Goal: Task Accomplishment & Management: Complete application form

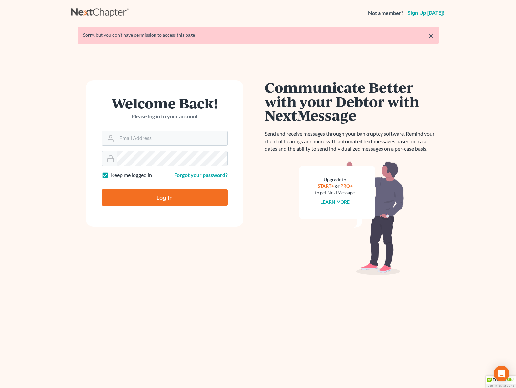
type input "[EMAIL_ADDRESS][DOMAIN_NAME]"
click at [182, 200] on input "Log In" at bounding box center [165, 197] width 126 height 16
type input "Thinking..."
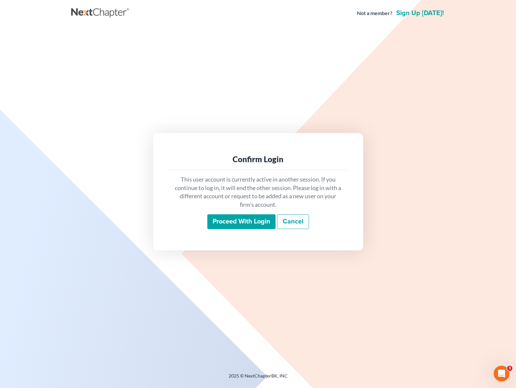
click at [245, 221] on input "Proceed with login" at bounding box center [241, 221] width 68 height 15
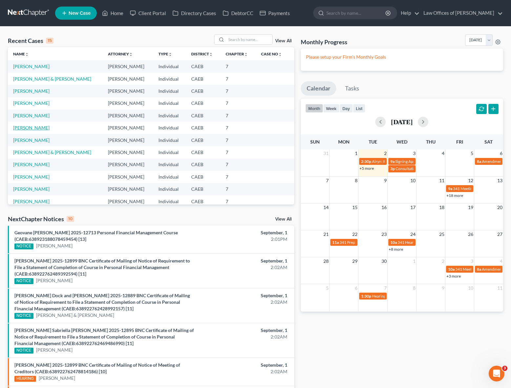
click at [22, 129] on link "[PERSON_NAME]" at bounding box center [31, 128] width 36 height 6
select select "6"
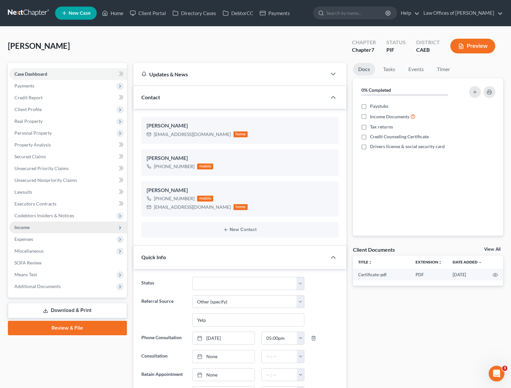
scroll to position [973, 0]
drag, startPoint x: 46, startPoint y: 225, endPoint x: 41, endPoint y: 226, distance: 4.9
click at [41, 226] on span "Income" at bounding box center [68, 228] width 118 height 12
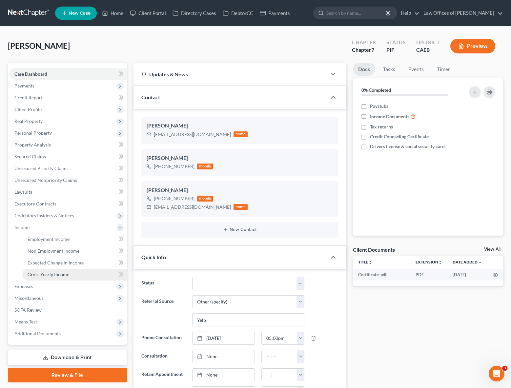
click at [51, 272] on span "Gross Yearly Income" at bounding box center [49, 275] width 42 height 6
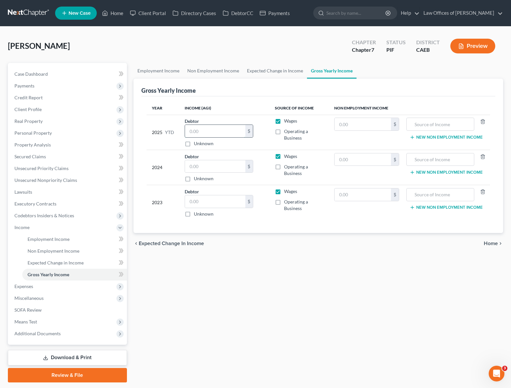
click at [210, 129] on input "text" at bounding box center [215, 131] width 60 height 12
type input "32,809."
click at [78, 238] on link "Employment Income" at bounding box center [74, 239] width 105 height 12
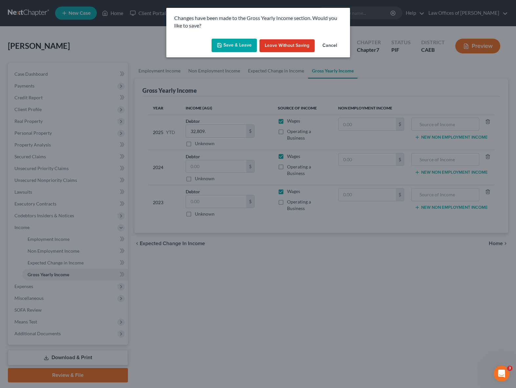
click at [224, 46] on button "Save & Leave" at bounding box center [233, 46] width 45 height 14
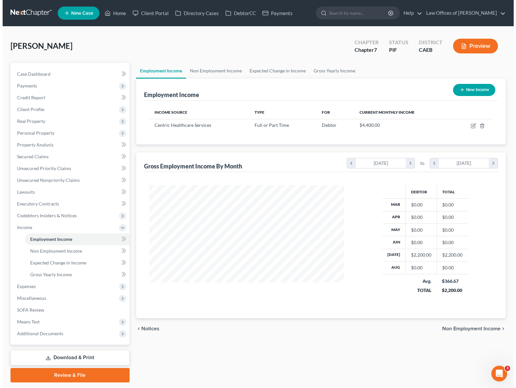
scroll to position [117, 208]
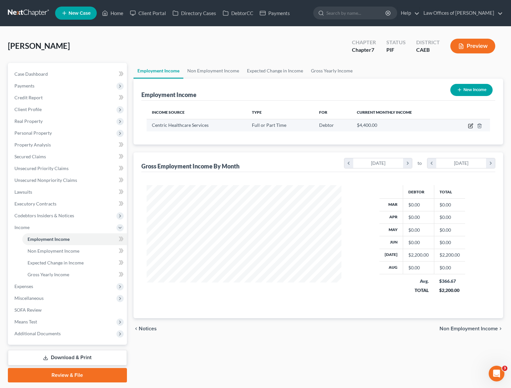
click at [469, 126] on icon "button" at bounding box center [470, 125] width 5 height 5
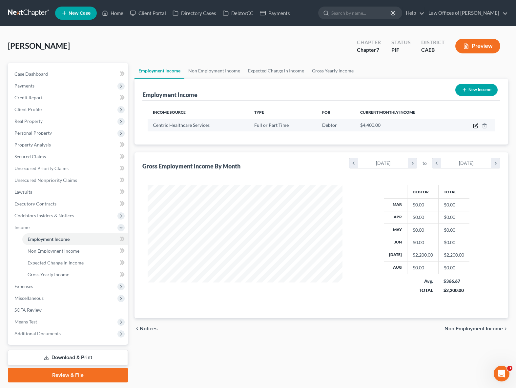
scroll to position [117, 210]
select select "0"
select select "4"
select select "1"
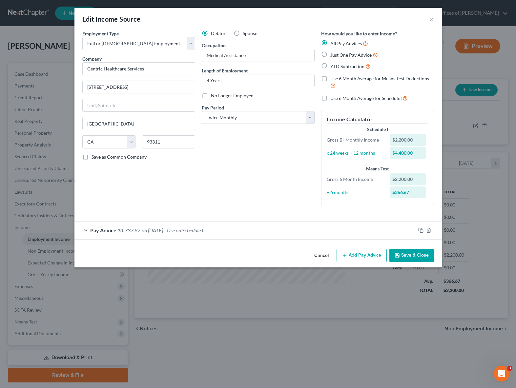
click at [330, 67] on label "YTD Subtraction" at bounding box center [350, 67] width 40 height 8
click at [333, 67] on input "YTD Subtraction" at bounding box center [335, 65] width 4 height 4
radio input "true"
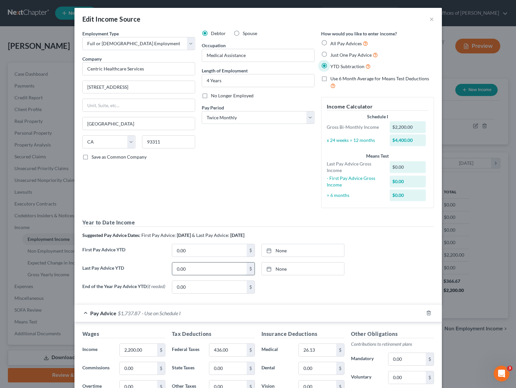
click at [195, 267] on input "0.00" at bounding box center [209, 269] width 74 height 12
type input "32,809."
click at [209, 246] on input "0.00" at bounding box center [209, 250] width 74 height 12
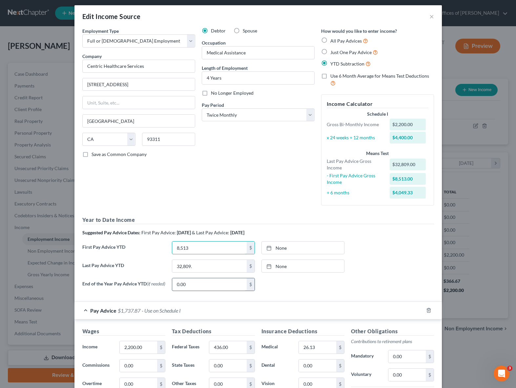
scroll to position [3, 0]
type input "8,513"
click at [197, 283] on input "0.00" at bounding box center [209, 284] width 74 height 12
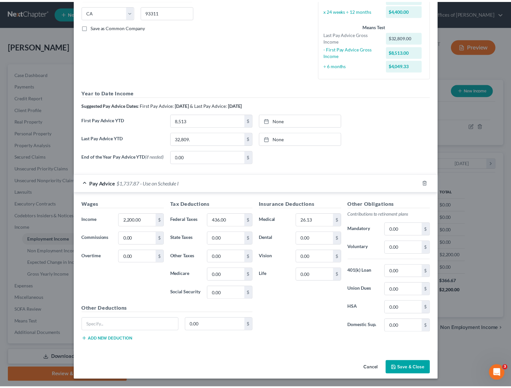
scroll to position [131, 0]
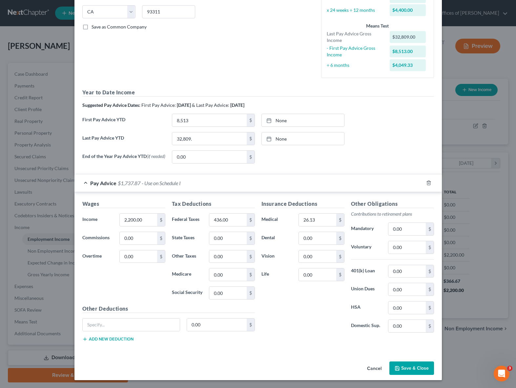
click at [414, 368] on button "Save & Close" at bounding box center [411, 369] width 45 height 14
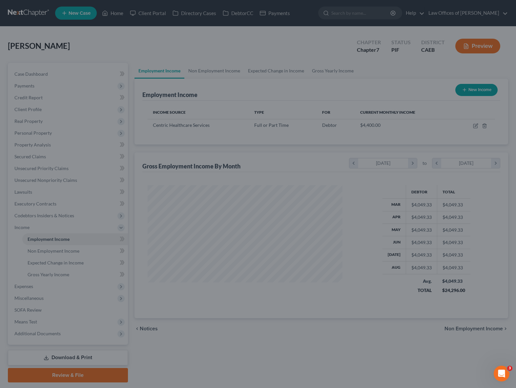
scroll to position [327656, 327565]
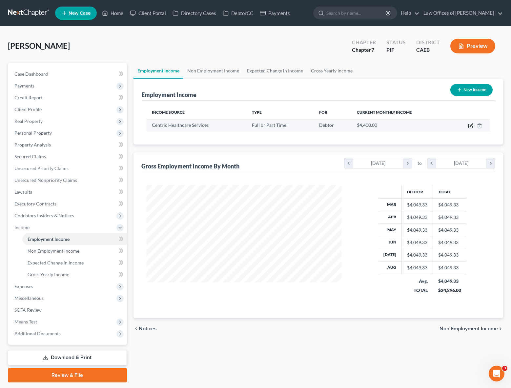
click at [469, 124] on icon "button" at bounding box center [470, 126] width 4 height 4
select select "0"
select select "4"
select select "1"
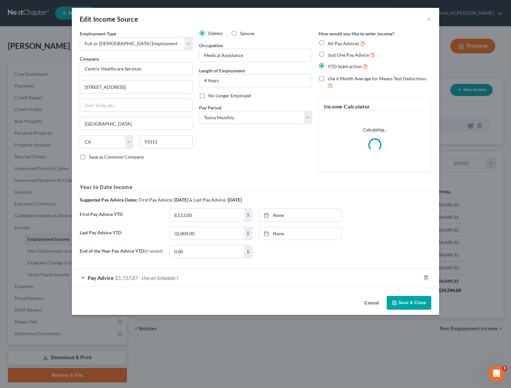
scroll to position [117, 210]
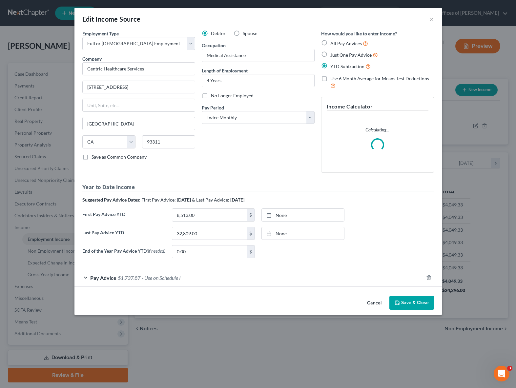
click at [411, 305] on button "Save & Close" at bounding box center [411, 303] width 45 height 14
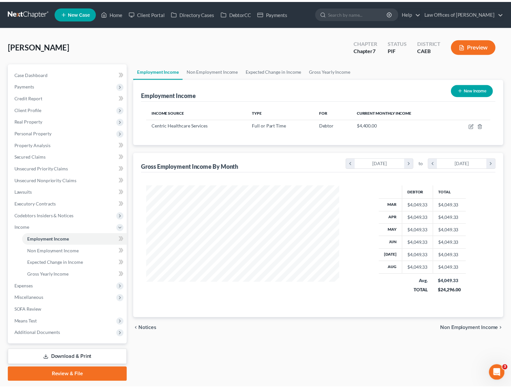
scroll to position [327656, 327565]
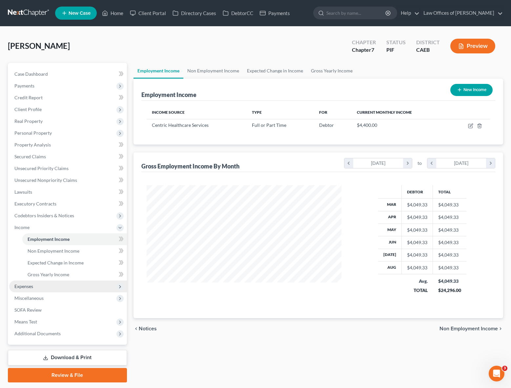
click at [51, 288] on span "Expenses" at bounding box center [68, 287] width 118 height 12
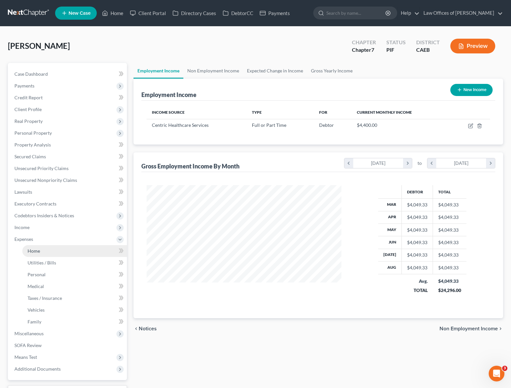
click at [47, 249] on link "Home" at bounding box center [74, 251] width 105 height 12
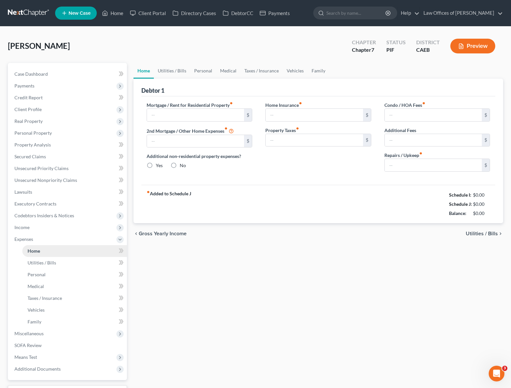
type input "900.00"
type input "0.00"
radio input "true"
type input "0.00"
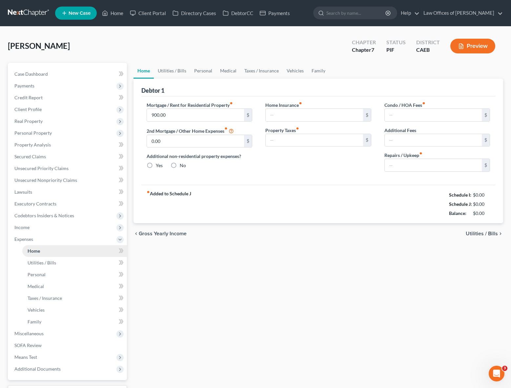
type input "0.00"
click at [53, 74] on link "Case Dashboard" at bounding box center [68, 74] width 118 height 12
select select "6"
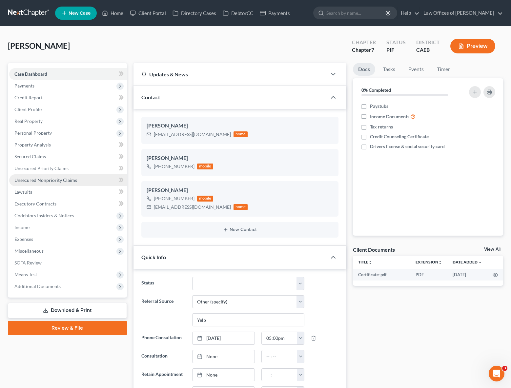
click at [58, 182] on span "Unsecured Nonpriority Claims" at bounding box center [45, 180] width 63 height 6
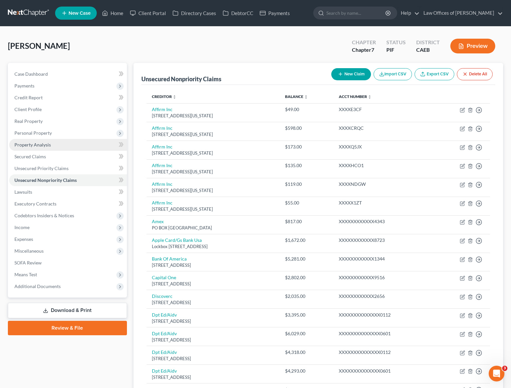
click at [69, 149] on link "Property Analysis" at bounding box center [68, 145] width 118 height 12
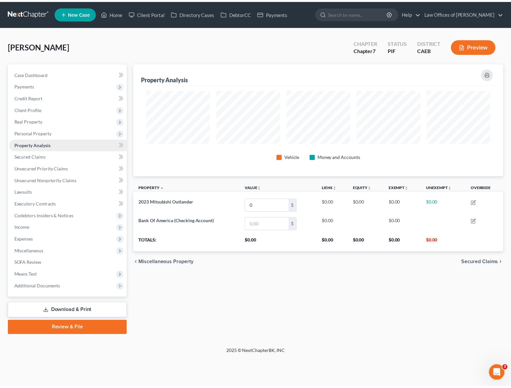
scroll to position [113, 373]
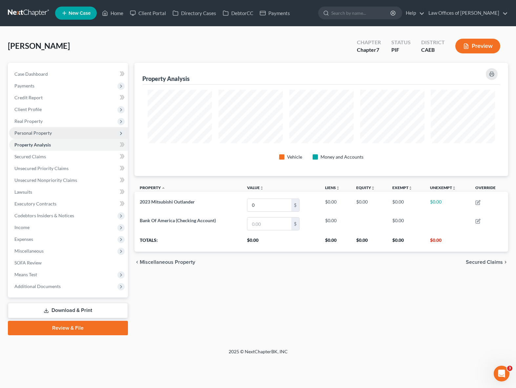
click at [52, 131] on span "Personal Property" at bounding box center [68, 133] width 119 height 12
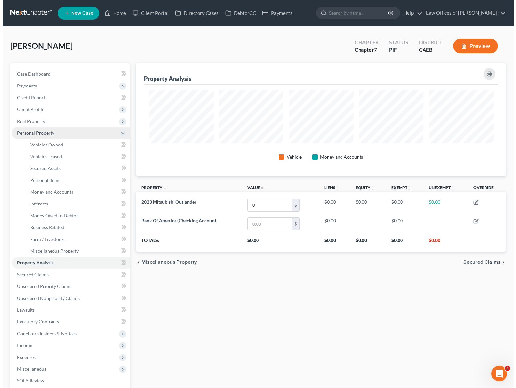
scroll to position [327661, 327404]
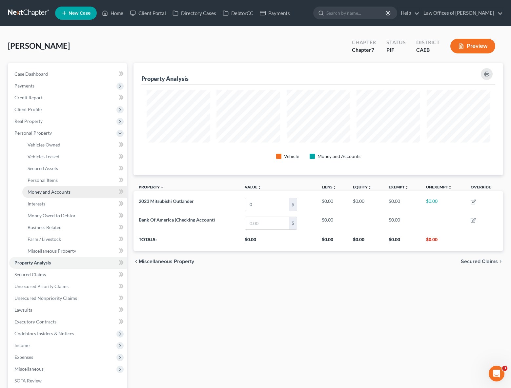
click at [72, 194] on link "Money and Accounts" at bounding box center [74, 192] width 105 height 12
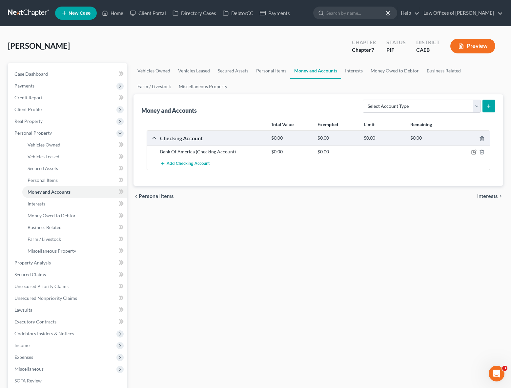
click at [475, 152] on icon "button" at bounding box center [473, 151] width 5 height 5
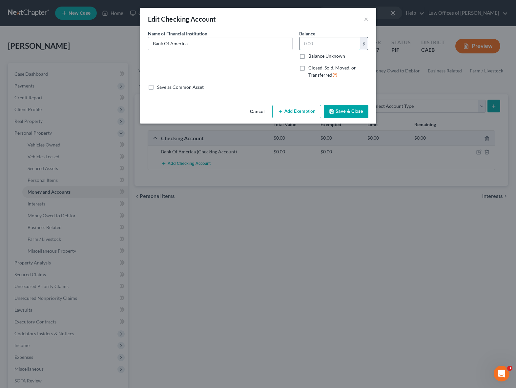
click at [333, 42] on input "text" at bounding box center [329, 43] width 61 height 12
type input "82.0"
click at [301, 109] on button "Add Exemption" at bounding box center [296, 112] width 49 height 14
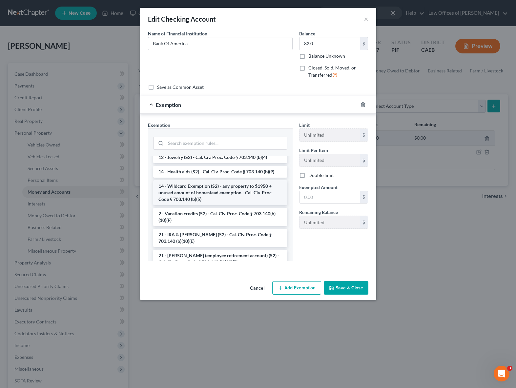
click at [224, 193] on li "14 - Wildcard Exemption (S2) - any property to $1950 + unused amount of homeste…" at bounding box center [220, 192] width 134 height 25
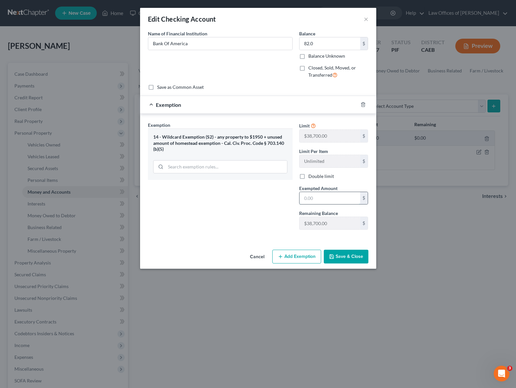
drag, startPoint x: 332, startPoint y: 194, endPoint x: 335, endPoint y: 196, distance: 3.8
click at [332, 195] on input "text" at bounding box center [329, 198] width 61 height 12
type input "82.00"
click at [338, 261] on button "Save & Close" at bounding box center [346, 257] width 45 height 14
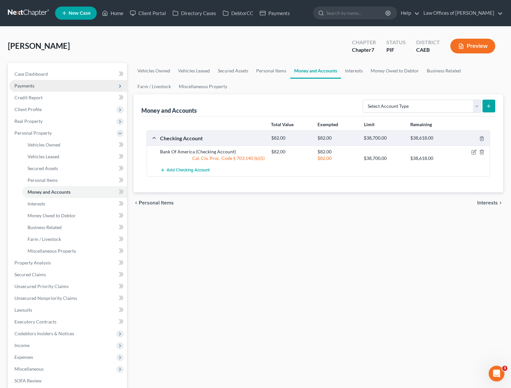
click at [74, 83] on span "Payments" at bounding box center [68, 86] width 118 height 12
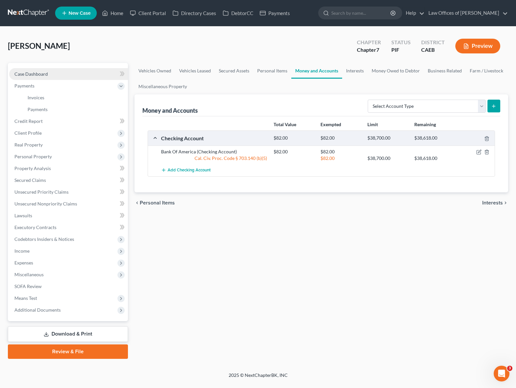
click at [73, 76] on link "Case Dashboard" at bounding box center [68, 74] width 119 height 12
select select "6"
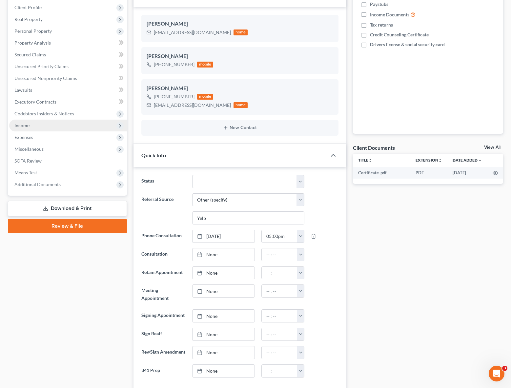
scroll to position [10, 0]
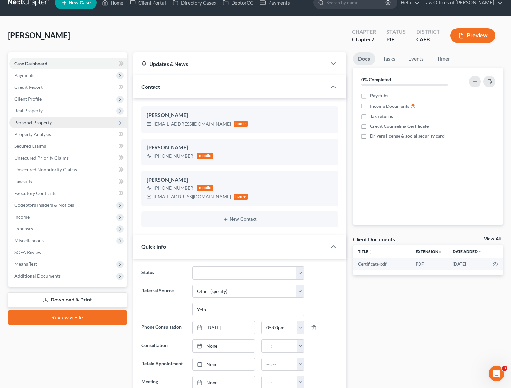
click at [65, 125] on span "Personal Property" at bounding box center [68, 123] width 118 height 12
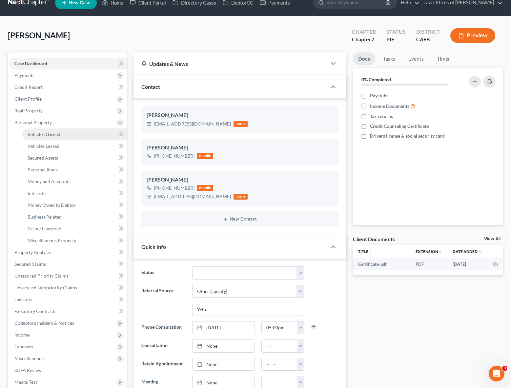
click at [63, 132] on link "Vehicles Owned" at bounding box center [74, 134] width 105 height 12
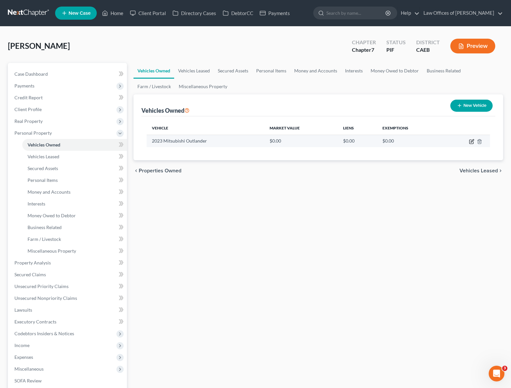
click at [470, 140] on icon "button" at bounding box center [471, 142] width 4 height 4
select select "0"
select select "3"
select select "1"
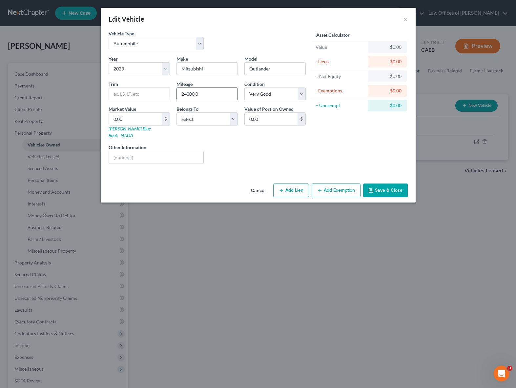
click at [205, 95] on input "24000.0" at bounding box center [207, 94] width 61 height 12
drag, startPoint x: 205, startPoint y: 95, endPoint x: 123, endPoint y: 89, distance: 82.2
click at [121, 89] on div "Year Select 2026 2025 2024 2023 2022 2021 2020 2019 2018 2017 2016 2015 2014 20…" at bounding box center [207, 112] width 204 height 114
type input "24,200"
click at [135, 119] on input "0.00" at bounding box center [135, 119] width 53 height 12
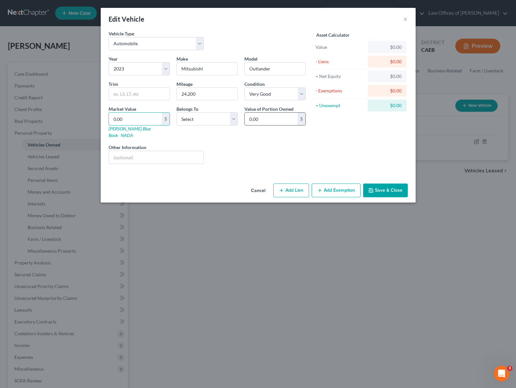
type input "3"
type input "3.00"
type input "31"
type input "31.00"
type input "311"
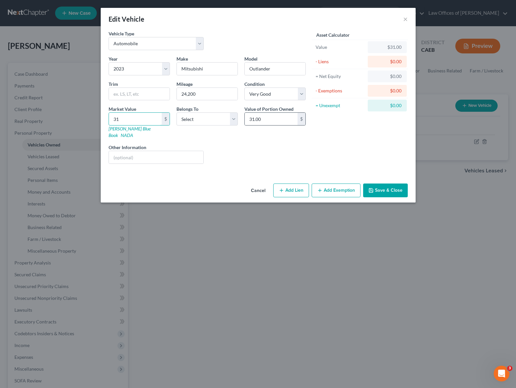
type input "311.00"
type input "3110"
type input "3,110.00"
type input "3,1100"
type input "31,100.00"
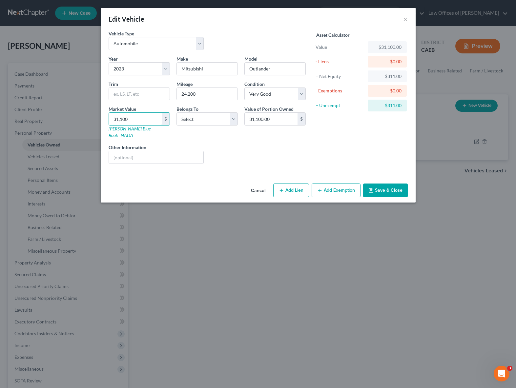
type input "31,100"
click at [271, 144] on div "Liens Select" at bounding box center [258, 154] width 102 height 20
click at [301, 92] on select "Select Excellent Very Good Good Fair Poor" at bounding box center [274, 94] width 61 height 13
click at [244, 88] on select "Select Excellent Very Good Good Fair Poor" at bounding box center [274, 94] width 61 height 13
click at [386, 184] on button "Save & Close" at bounding box center [385, 191] width 45 height 14
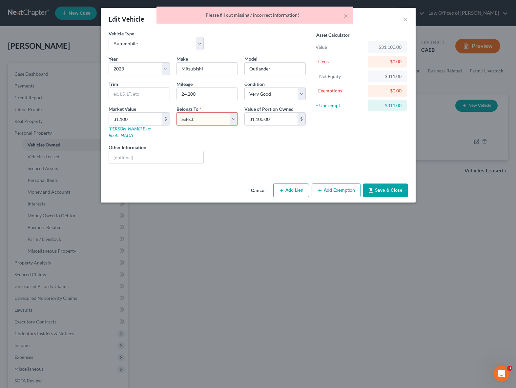
click at [236, 120] on select "Select Debtor 1 Only Debtor 2 Only Debtor 1 And Debtor 2 Only At Least One Of T…" at bounding box center [206, 118] width 61 height 13
select select "3"
click at [176, 112] on select "Select Debtor 1 Only Debtor 2 Only Debtor 1 And Debtor 2 Only At Least One Of T…" at bounding box center [206, 118] width 61 height 13
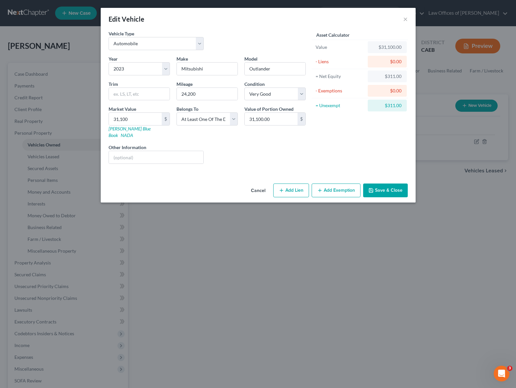
click at [390, 185] on button "Save & Close" at bounding box center [385, 191] width 45 height 14
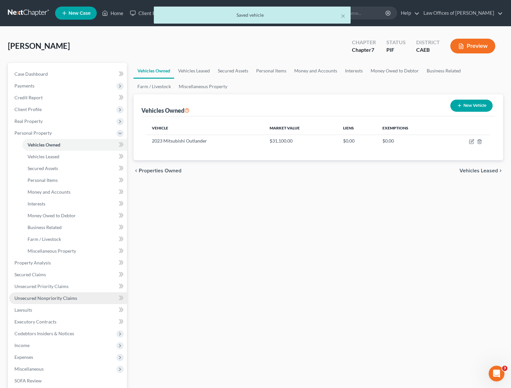
click at [53, 296] on span "Unsecured Nonpriority Claims" at bounding box center [45, 298] width 63 height 6
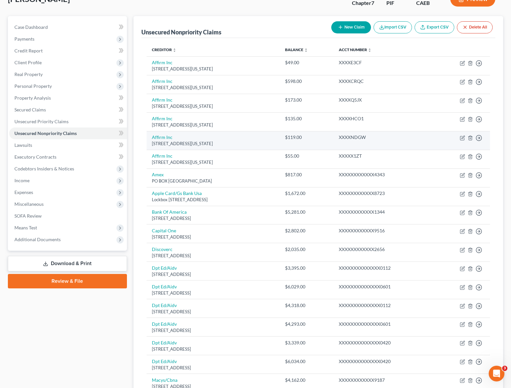
scroll to position [46, 0]
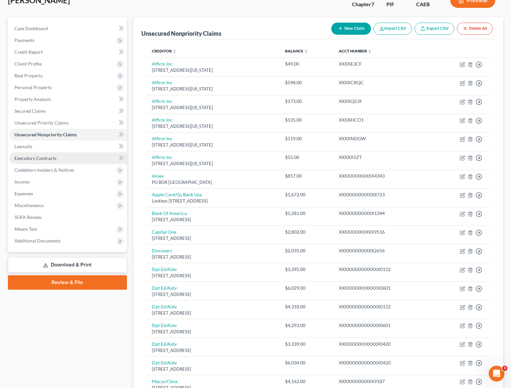
click at [52, 160] on span "Executory Contracts" at bounding box center [35, 158] width 42 height 6
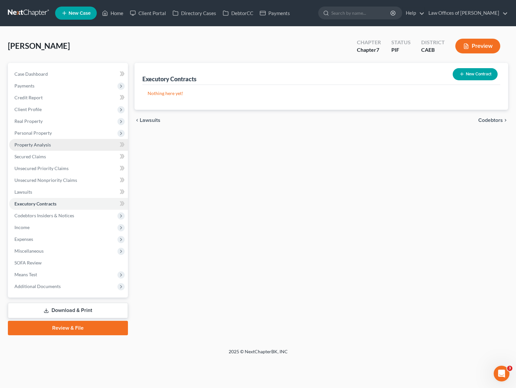
click at [54, 143] on link "Property Analysis" at bounding box center [68, 145] width 119 height 12
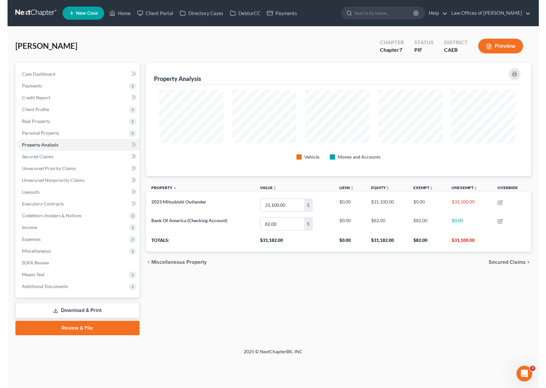
scroll to position [115, 388]
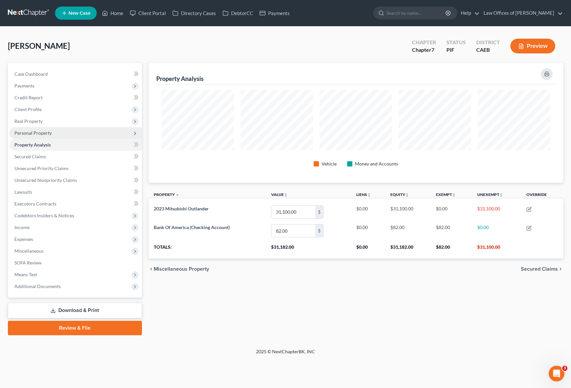
click at [52, 134] on span "Personal Property" at bounding box center [75, 133] width 133 height 12
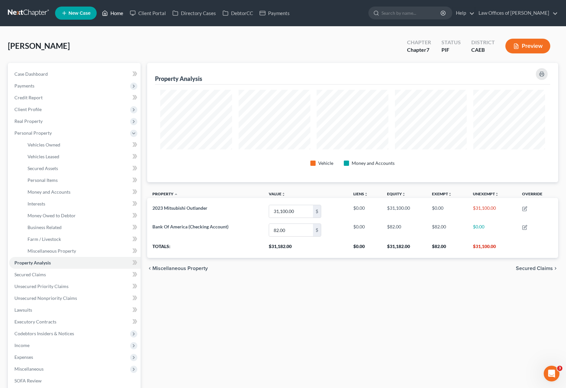
click at [119, 15] on link "Home" at bounding box center [113, 13] width 28 height 12
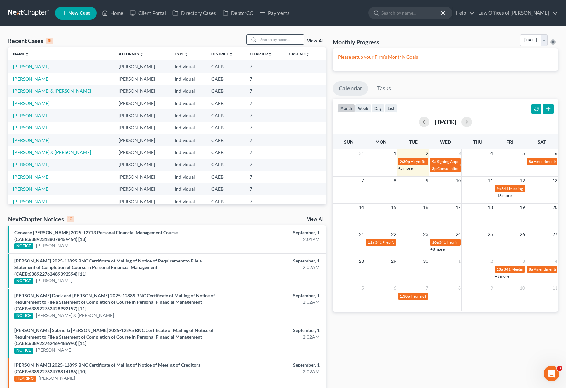
click at [273, 39] on input "search" at bounding box center [281, 40] width 46 height 10
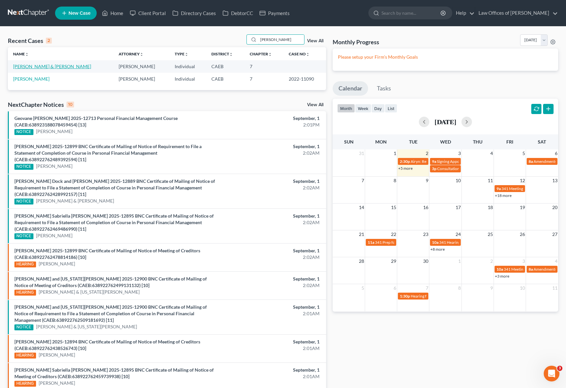
type input "[PERSON_NAME]"
click at [47, 67] on link "[PERSON_NAME] & [PERSON_NAME]" at bounding box center [52, 67] width 78 height 6
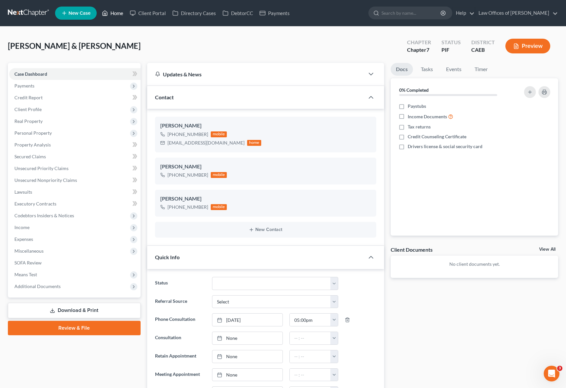
click at [115, 13] on link "Home" at bounding box center [113, 13] width 28 height 12
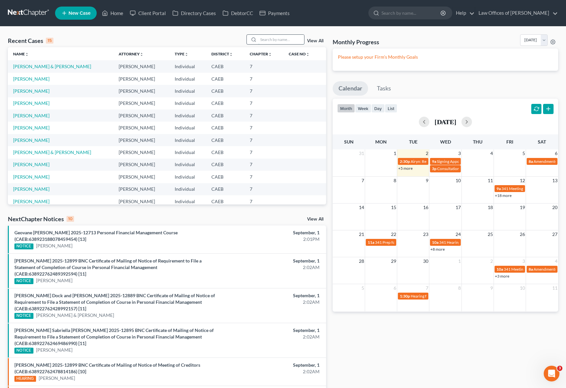
click at [271, 39] on input "search" at bounding box center [281, 40] width 46 height 10
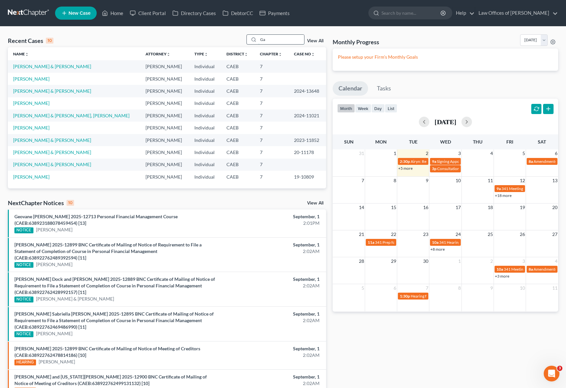
type input "G"
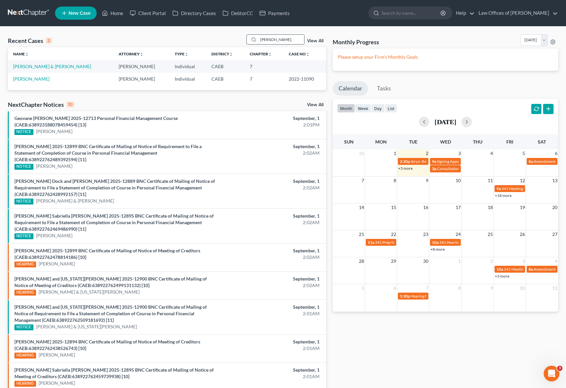
click at [287, 40] on input "[PERSON_NAME]," at bounding box center [281, 40] width 46 height 10
drag, startPoint x: 287, startPoint y: 40, endPoint x: 214, endPoint y: 30, distance: 73.8
click at [214, 30] on div "Recent Cases 2 [PERSON_NAME], View All Name unfold_more expand_more expand_less…" at bounding box center [283, 235] width 566 height 417
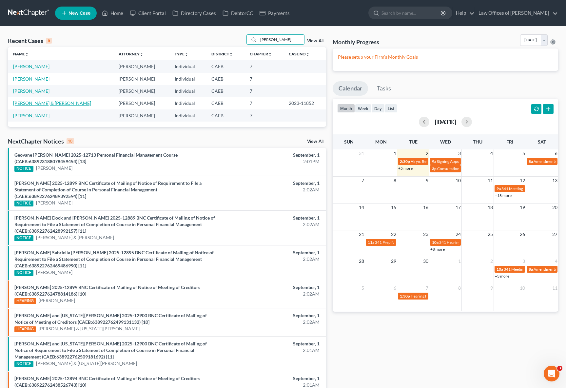
type input "[PERSON_NAME]"
click at [29, 104] on link "[PERSON_NAME] & [PERSON_NAME]" at bounding box center [52, 103] width 78 height 6
select select "0"
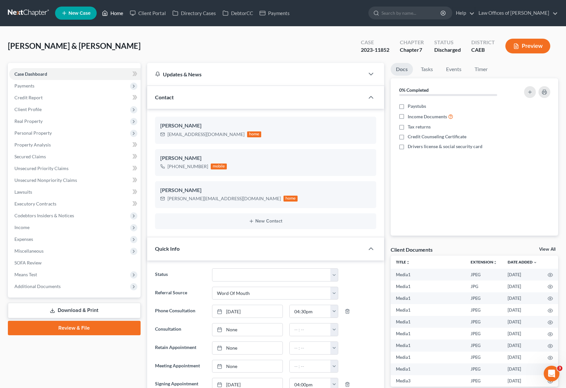
click at [119, 13] on link "Home" at bounding box center [113, 13] width 28 height 12
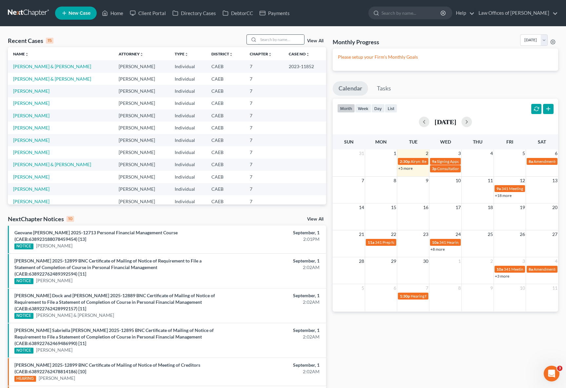
click at [280, 40] on input "search" at bounding box center [281, 40] width 46 height 10
drag, startPoint x: 280, startPoint y: 40, endPoint x: 281, endPoint y: 35, distance: 5.5
click at [280, 40] on input "search" at bounding box center [281, 40] width 46 height 10
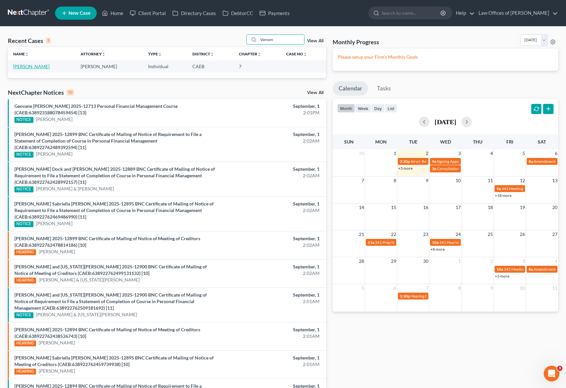
type input "Vanson"
click at [31, 65] on link "[PERSON_NAME]" at bounding box center [31, 67] width 36 height 6
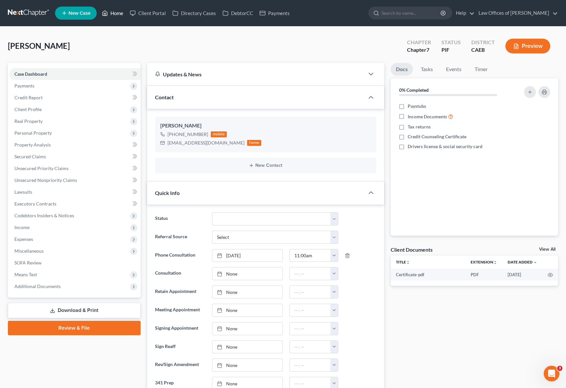
click at [116, 13] on link "Home" at bounding box center [113, 13] width 28 height 12
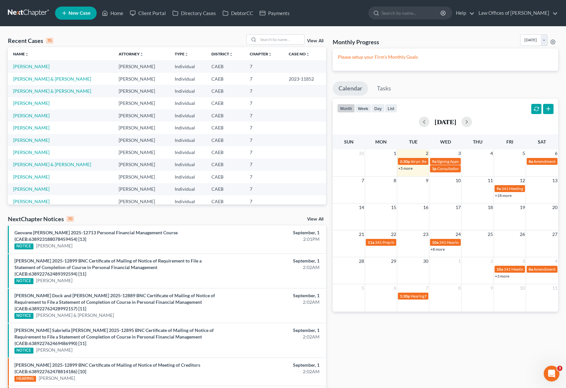
click at [405, 169] on link "+5 more" at bounding box center [405, 168] width 14 height 5
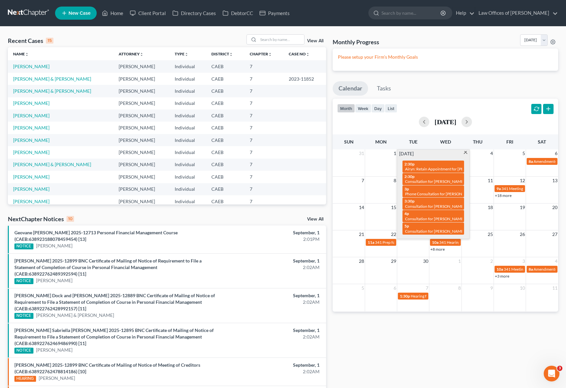
click at [464, 153] on span at bounding box center [465, 153] width 5 height 4
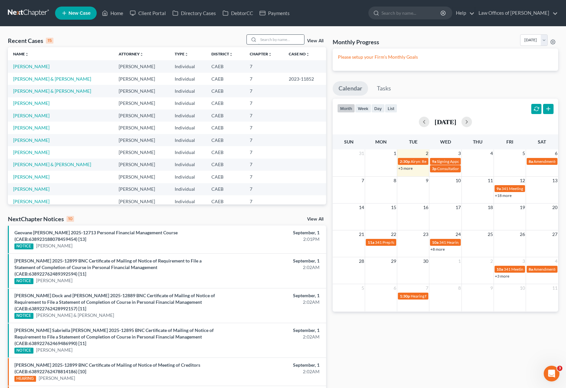
click at [266, 37] on input "search" at bounding box center [281, 40] width 46 height 10
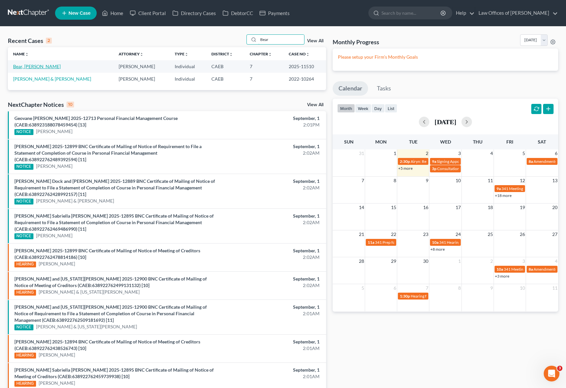
type input "Bear"
click at [24, 65] on link "Bear, [PERSON_NAME]" at bounding box center [37, 67] width 48 height 6
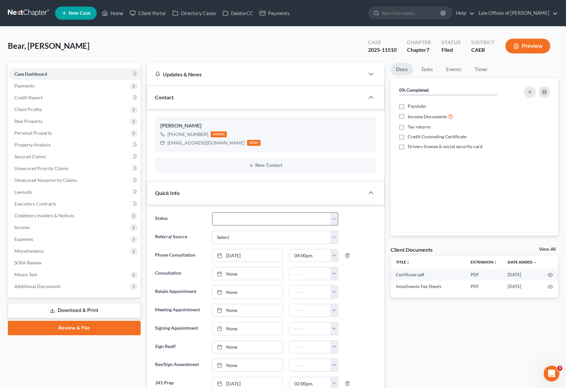
scroll to position [5475, 0]
click at [333, 218] on select "Cancelled/Refund Closed Consultation Declined Discharged Filed Income Check In …" at bounding box center [275, 218] width 127 height 13
select select "4"
click at [212, 212] on select "Cancelled/Refund Closed Consultation Declined Discharged Filed Income Check In …" at bounding box center [275, 218] width 127 height 13
click at [118, 17] on link "Home" at bounding box center [113, 13] width 28 height 12
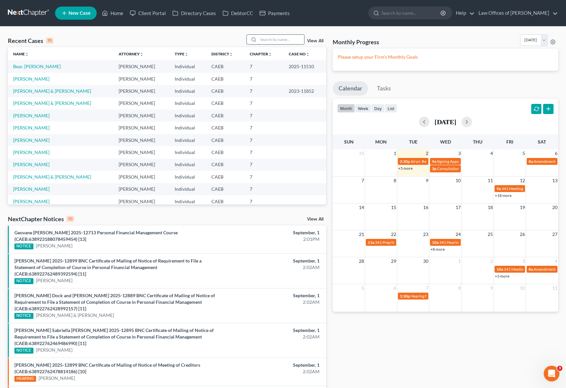
click at [277, 42] on input "search" at bounding box center [281, 40] width 46 height 10
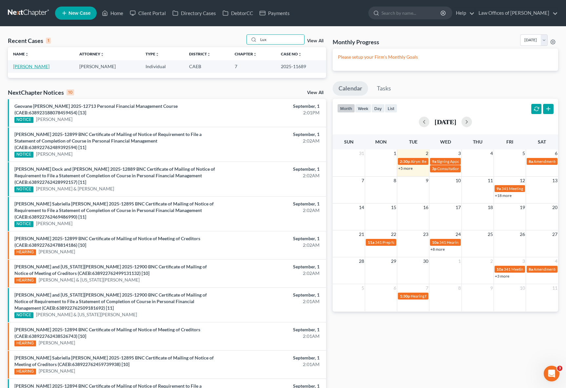
type input "Lux"
click at [31, 67] on link "[PERSON_NAME]" at bounding box center [31, 67] width 36 height 6
select select "6"
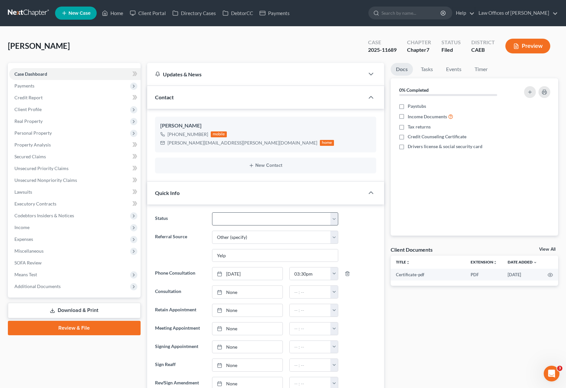
scroll to position [394, 0]
click at [335, 218] on select "Cancelled/Refund Closed Consultation Declined Discharged Filed Income Check In …" at bounding box center [275, 218] width 127 height 13
select select "4"
click at [212, 212] on select "Cancelled/Refund Closed Consultation Declined Discharged Filed Income Check In …" at bounding box center [275, 218] width 127 height 13
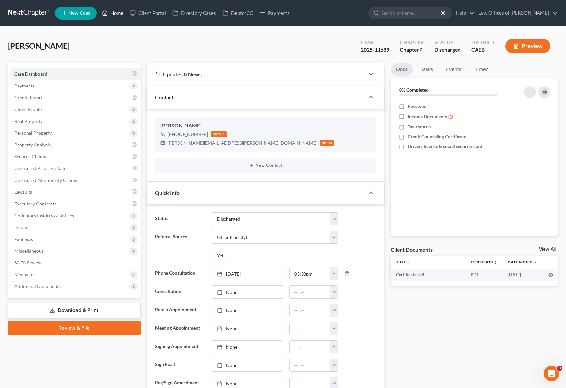
click at [114, 13] on link "Home" at bounding box center [113, 13] width 28 height 12
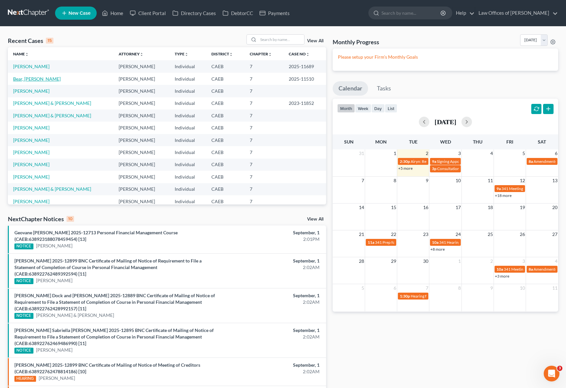
click at [19, 78] on link "Bear, [PERSON_NAME]" at bounding box center [37, 79] width 48 height 6
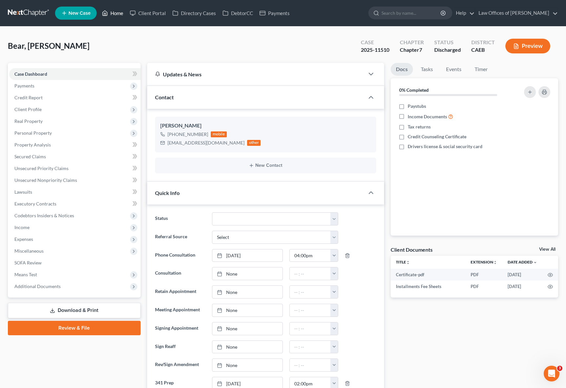
click at [114, 15] on link "Home" at bounding box center [113, 13] width 28 height 12
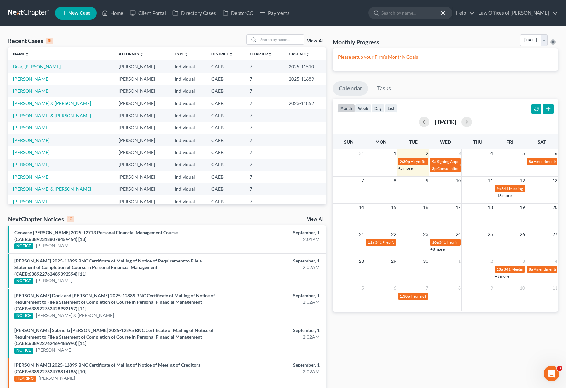
click at [22, 78] on link "[PERSON_NAME]" at bounding box center [31, 79] width 36 height 6
select select "6"
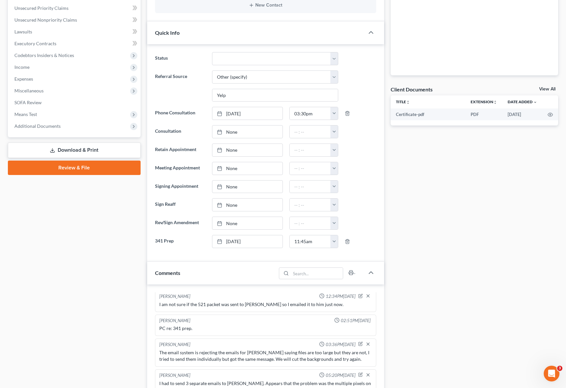
scroll to position [174, 0]
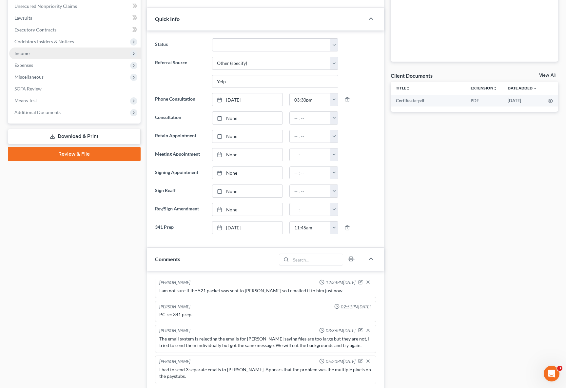
click at [25, 51] on span "Income" at bounding box center [21, 53] width 15 height 6
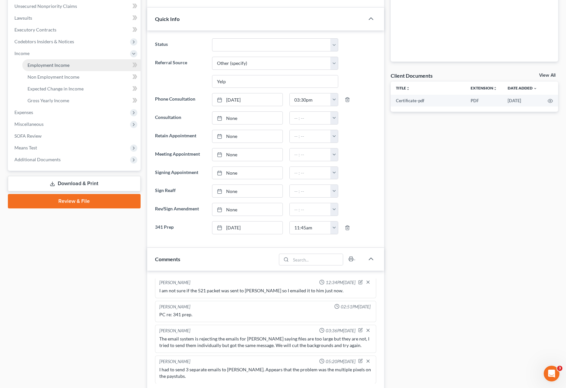
click at [33, 66] on span "Employment Income" at bounding box center [49, 65] width 42 height 6
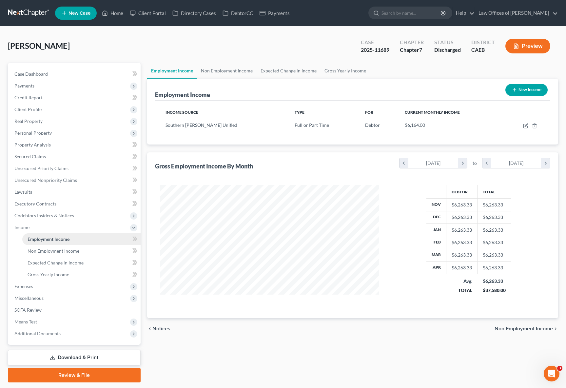
scroll to position [117, 232]
click at [115, 13] on link "Home" at bounding box center [113, 13] width 28 height 12
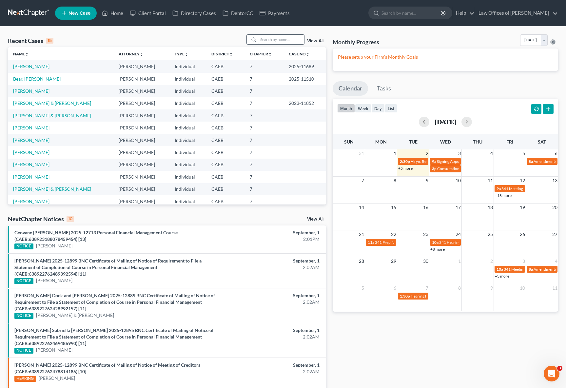
click at [289, 40] on input "search" at bounding box center [281, 40] width 46 height 10
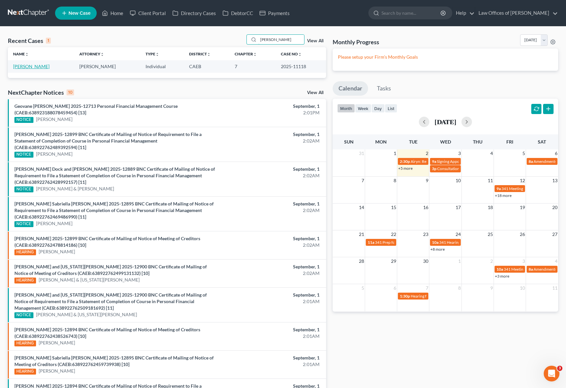
type input "[PERSON_NAME]"
click at [27, 66] on link "[PERSON_NAME]" at bounding box center [31, 67] width 36 height 6
select select "0"
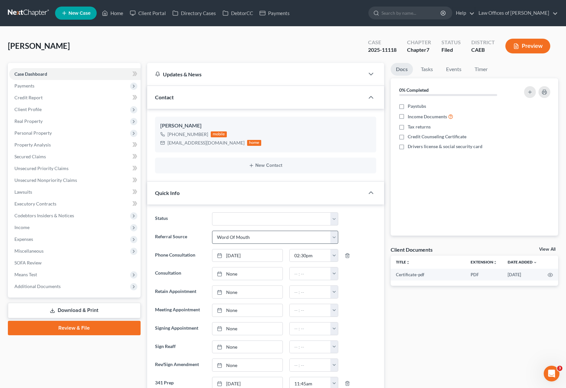
scroll to position [2069, 0]
click at [334, 221] on select "Cancelled/Refund Closed Consultation Declined Discharged Filed Income Check In …" at bounding box center [275, 218] width 127 height 13
select select "4"
click at [212, 212] on select "Cancelled/Refund Closed Consultation Declined Discharged Filed Income Check In …" at bounding box center [275, 218] width 127 height 13
click at [110, 15] on link "Home" at bounding box center [113, 13] width 28 height 12
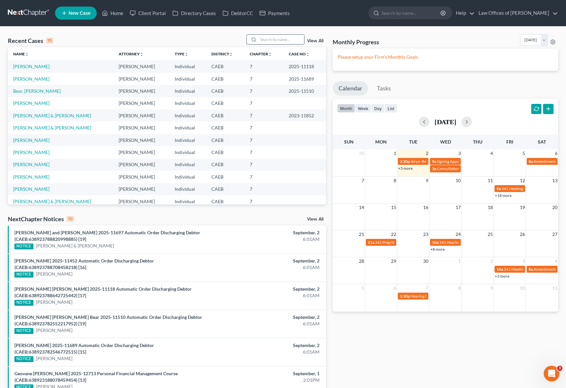
click at [271, 43] on input "search" at bounding box center [281, 40] width 46 height 10
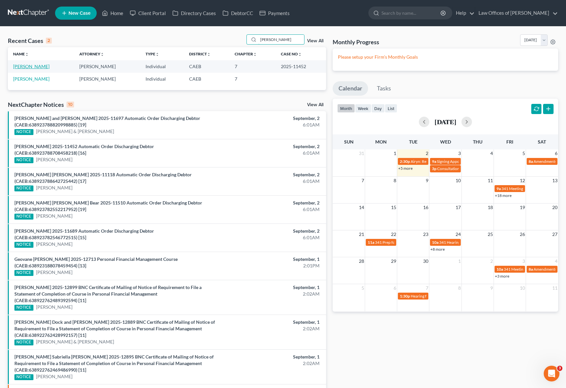
type input "[PERSON_NAME]"
click at [39, 67] on link "[PERSON_NAME]" at bounding box center [31, 67] width 36 height 6
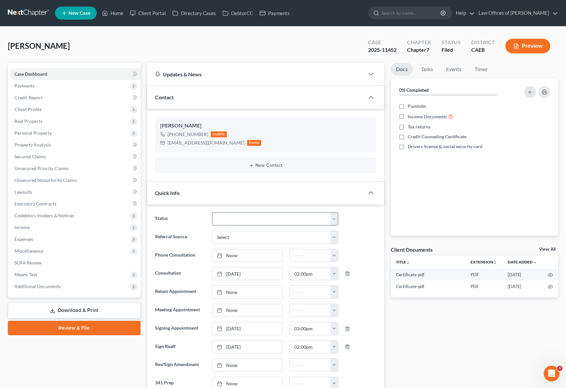
scroll to position [1120, 0]
click at [333, 221] on select "Cancelled/Refund Closed Consultation Declined Discharged Filed Income Check In …" at bounding box center [275, 218] width 127 height 13
select select "4"
click at [212, 212] on select "Cancelled/Refund Closed Consultation Declined Discharged Filed Income Check In …" at bounding box center [275, 218] width 127 height 13
click at [117, 13] on link "Home" at bounding box center [113, 13] width 28 height 12
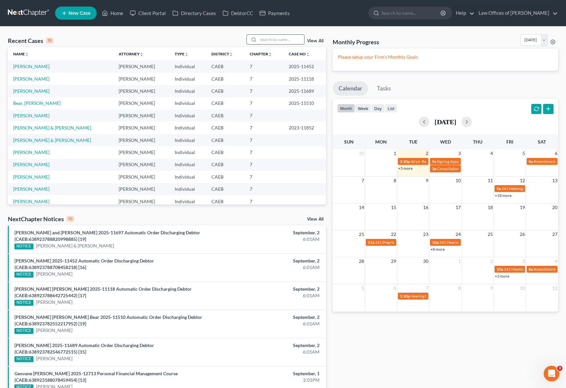
click at [269, 40] on input "search" at bounding box center [281, 40] width 46 height 10
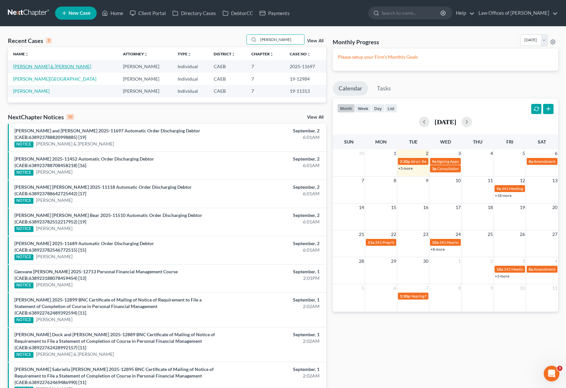
type input "[PERSON_NAME]"
click at [60, 68] on link "[PERSON_NAME] & [PERSON_NAME]" at bounding box center [52, 67] width 78 height 6
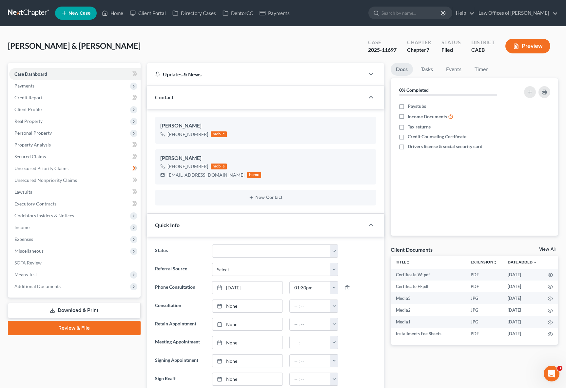
scroll to position [1979, 0]
click at [333, 250] on select "Cancelled/Refund Closed Consultation Declined Discharged Filed Income Check In …" at bounding box center [275, 251] width 127 height 13
select select "4"
click at [212, 245] on select "Cancelled/Refund Closed Consultation Declined Discharged Filed Income Check In …" at bounding box center [275, 251] width 127 height 13
click at [119, 16] on link "Home" at bounding box center [113, 13] width 28 height 12
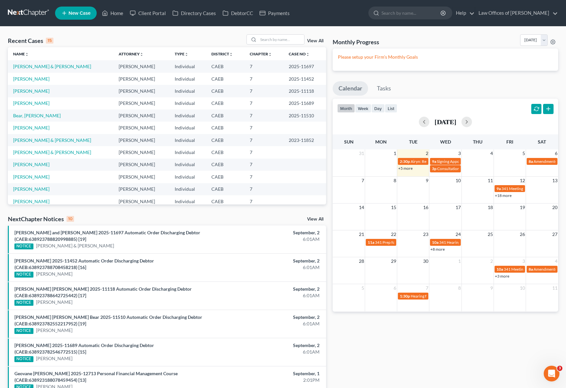
click at [405, 170] on link "+5 more" at bounding box center [405, 168] width 14 height 5
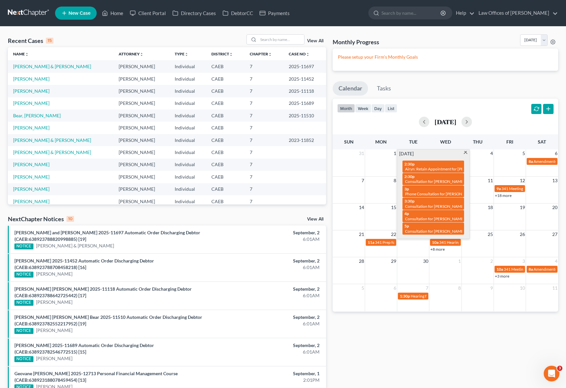
click at [465, 153] on span at bounding box center [465, 153] width 5 height 4
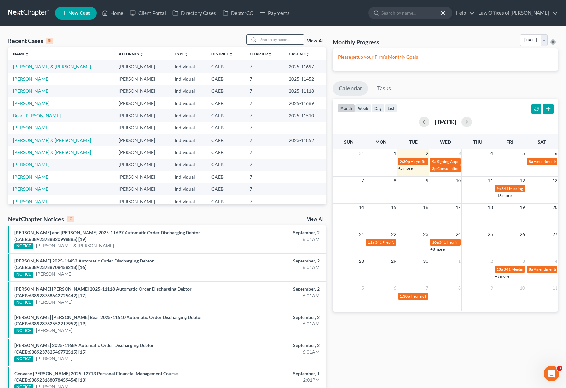
click at [277, 42] on input "search" at bounding box center [281, 40] width 46 height 10
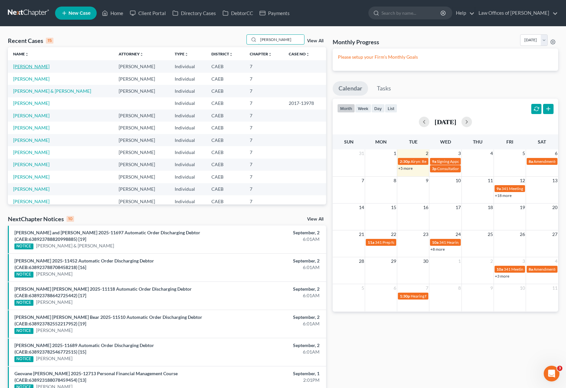
type input "[PERSON_NAME]"
click at [26, 65] on link "[PERSON_NAME]" at bounding box center [31, 67] width 36 height 6
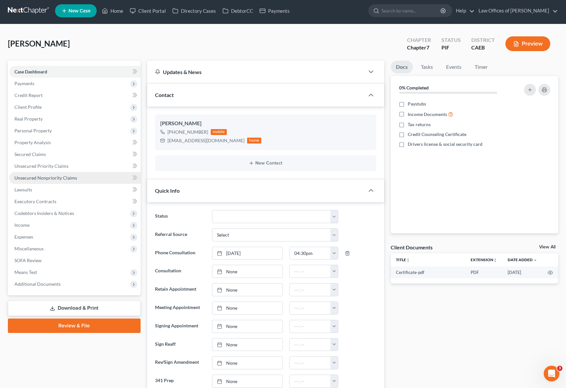
scroll to position [59, 0]
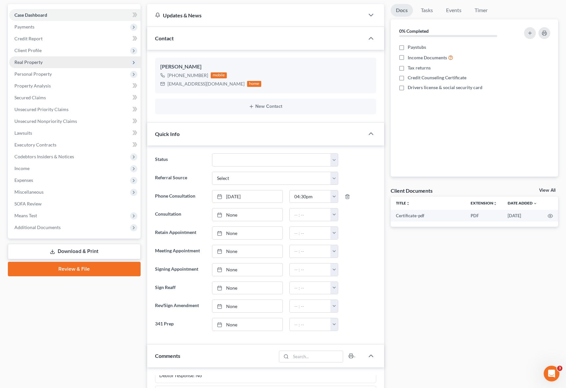
click at [47, 55] on span "Client Profile" at bounding box center [74, 51] width 131 height 12
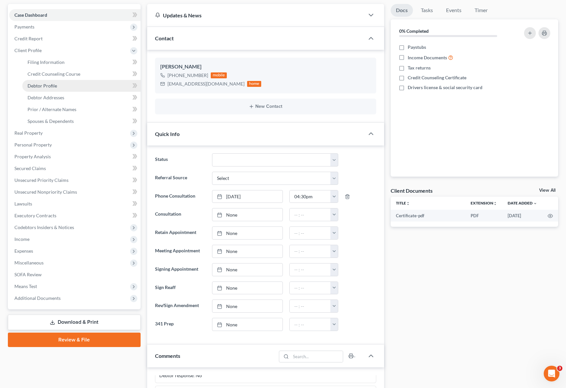
click at [63, 87] on link "Debtor Profile" at bounding box center [81, 86] width 118 height 12
select select "2"
select select "0"
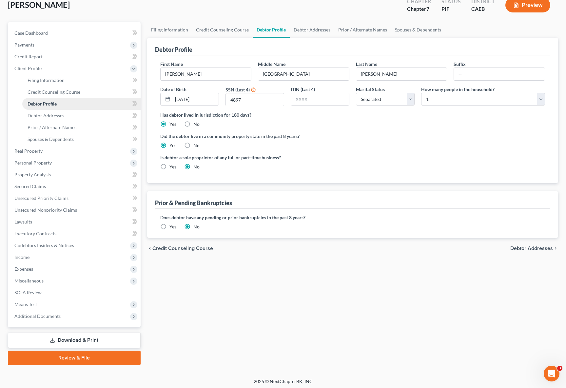
radio input "true"
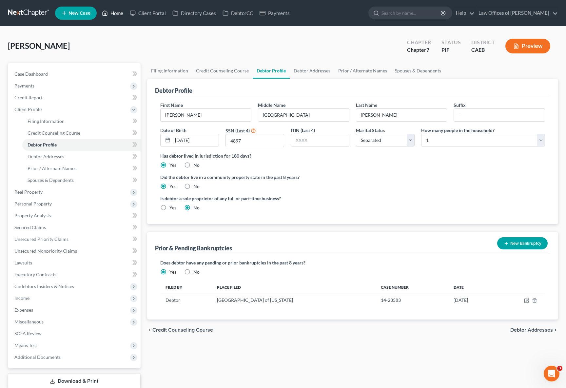
click at [118, 14] on link "Home" at bounding box center [113, 13] width 28 height 12
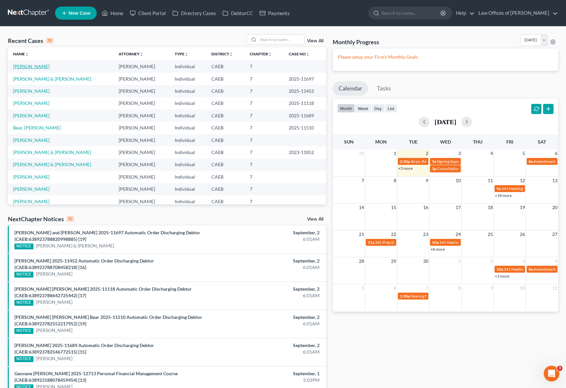
click at [37, 68] on link "[PERSON_NAME]" at bounding box center [31, 67] width 36 height 6
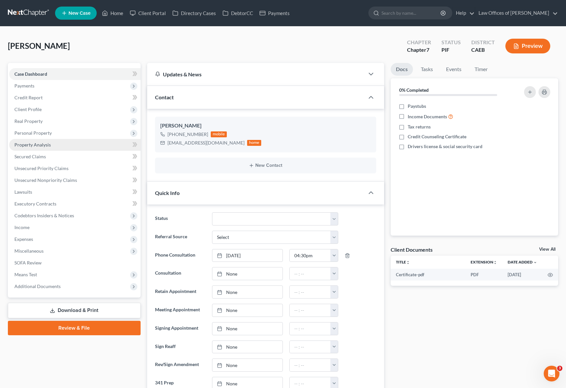
click at [72, 146] on link "Property Analysis" at bounding box center [74, 145] width 131 height 12
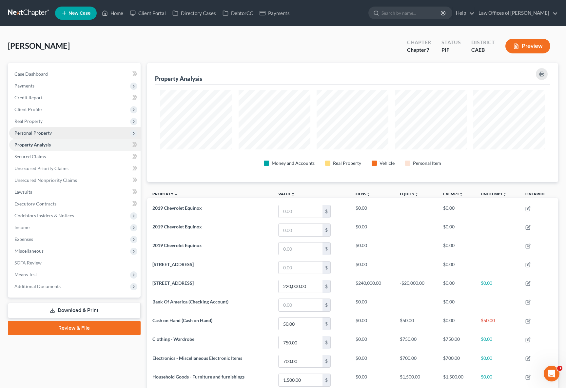
click at [62, 136] on span "Personal Property" at bounding box center [74, 133] width 131 height 12
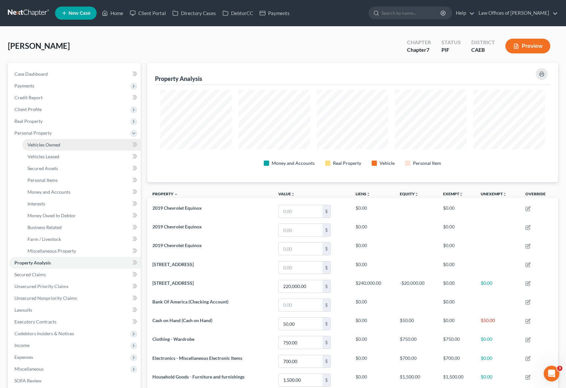
click at [62, 143] on link "Vehicles Owned" at bounding box center [81, 145] width 118 height 12
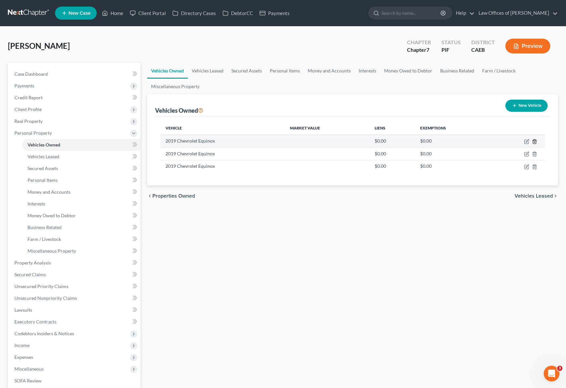
click at [515, 143] on icon "button" at bounding box center [534, 141] width 3 height 4
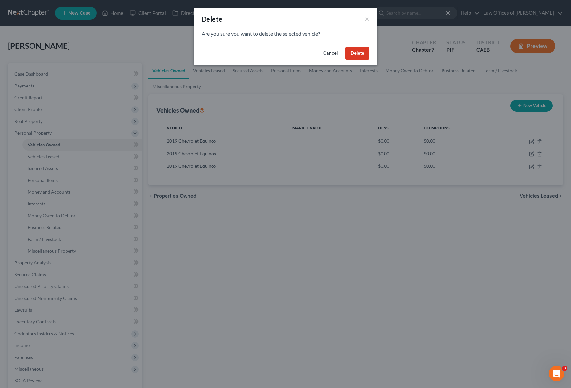
drag, startPoint x: 357, startPoint y: 52, endPoint x: 363, endPoint y: 58, distance: 8.3
click at [357, 52] on button "Delete" at bounding box center [357, 53] width 24 height 13
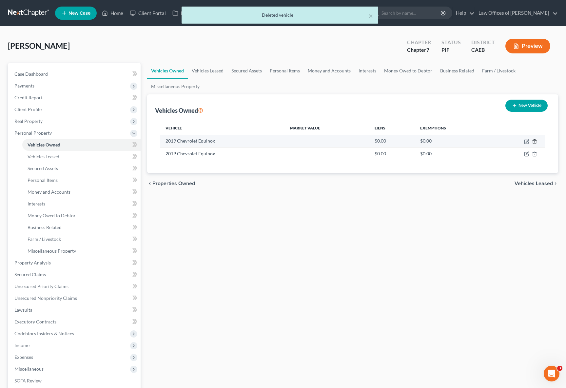
click at [515, 142] on icon "button" at bounding box center [534, 141] width 5 height 5
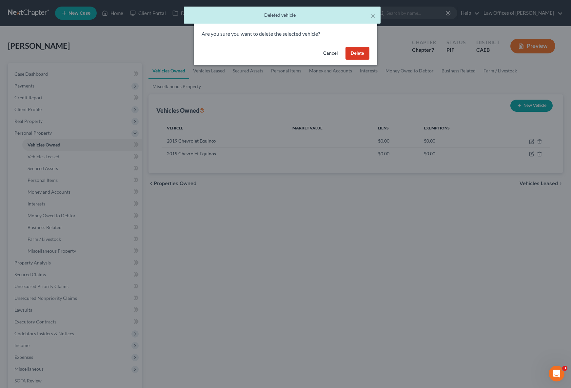
click at [353, 54] on button "Delete" at bounding box center [357, 53] width 24 height 13
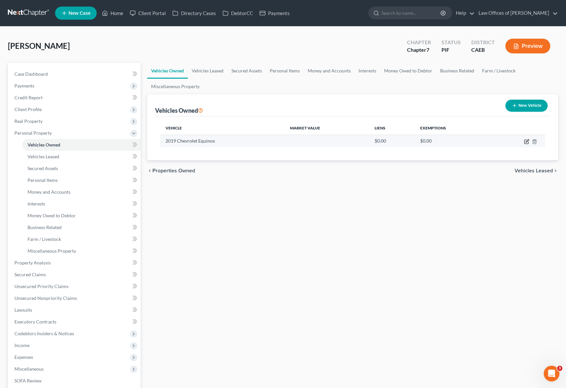
click at [515, 142] on icon "button" at bounding box center [527, 140] width 3 height 3
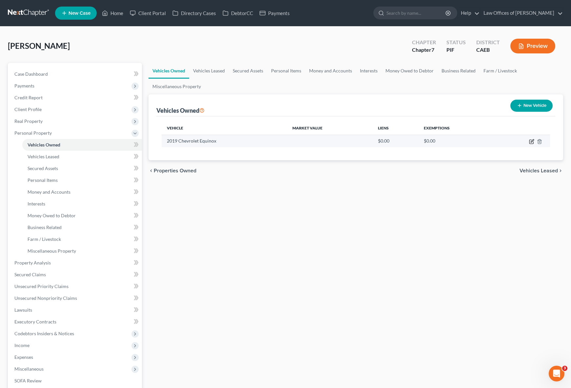
select select "0"
select select "7"
select select "1"
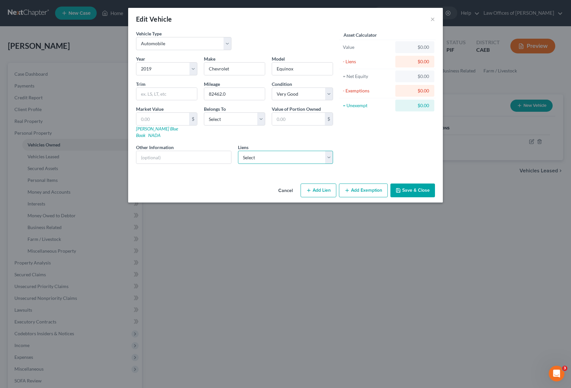
click at [328, 151] on select "Select The Calif Cu - $12,930.00" at bounding box center [285, 157] width 95 height 13
click select "Select The Calif Cu - $12,930.00" at bounding box center [285, 157] width 95 height 13
select select "4"
select select "0"
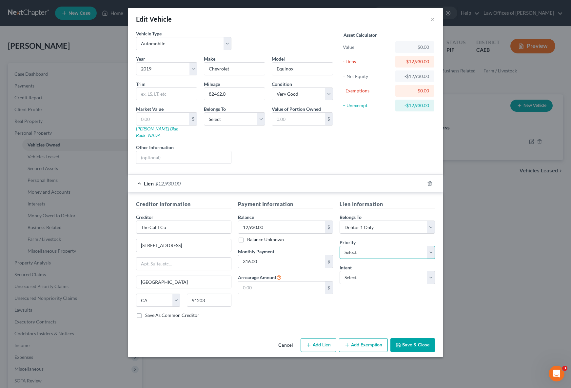
click at [433, 247] on select "Select 1st 2nd 3rd 4th 5th 6th 7th 8th 9th 10th 11th 12th 13th 14th 15th 16th 1…" at bounding box center [387, 252] width 95 height 13
select select "0"
click at [340, 246] on select "Select 1st 2nd 3rd 4th 5th 6th 7th 8th 9th 10th 11th 12th 13th 14th 15th 16th 1…" at bounding box center [387, 252] width 95 height 13
click at [430, 272] on select "Select Surrender Redeem Reaffirm Avoid Other" at bounding box center [387, 277] width 95 height 13
select select "4"
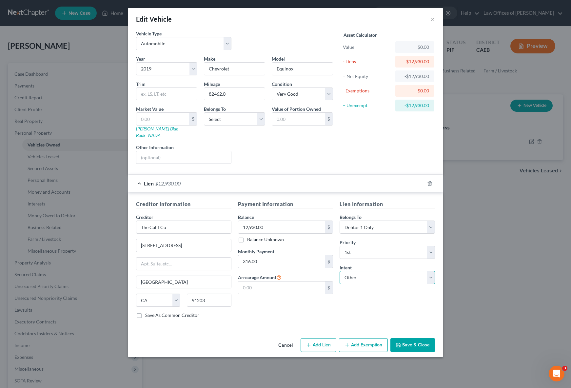
click at [340, 271] on select "Select Surrender Redeem Reaffirm Avoid Other" at bounding box center [387, 277] width 95 height 13
click at [362, 299] on input "text" at bounding box center [387, 302] width 95 height 13
type input "Retain & Pay"
click at [424, 339] on button "Save & Close" at bounding box center [412, 345] width 45 height 14
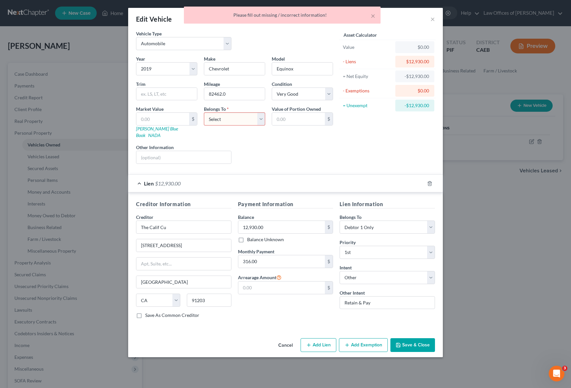
click at [260, 119] on select "Select Debtor 1 Only Debtor 2 Only Debtor 1 And Debtor 2 Only At Least One Of T…" at bounding box center [234, 118] width 61 height 13
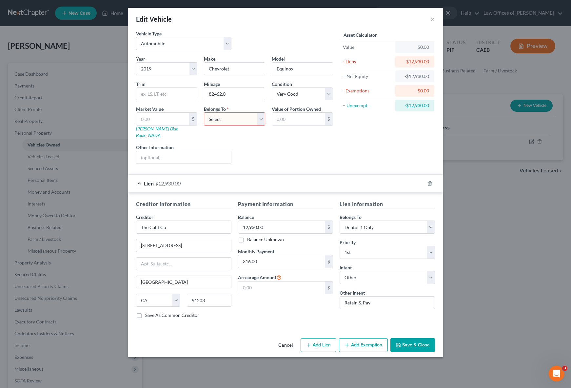
select select "0"
click at [204, 112] on select "Select Debtor 1 Only Debtor 2 Only Debtor 1 And Debtor 2 Only At Least One Of T…" at bounding box center [234, 118] width 61 height 13
click at [426, 341] on button "Save & Close" at bounding box center [412, 345] width 45 height 14
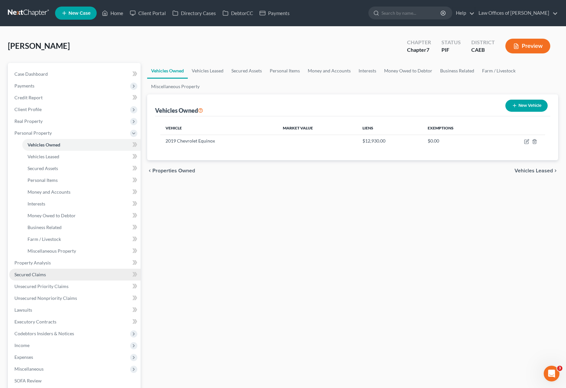
click at [55, 275] on link "Secured Claims" at bounding box center [74, 275] width 131 height 12
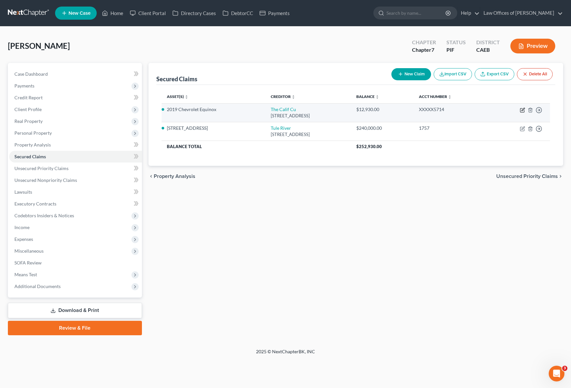
click at [515, 109] on icon "button" at bounding box center [522, 110] width 5 height 5
select select "4"
select select "0"
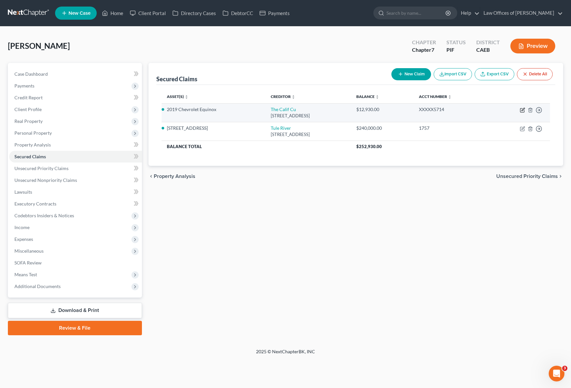
select select "0"
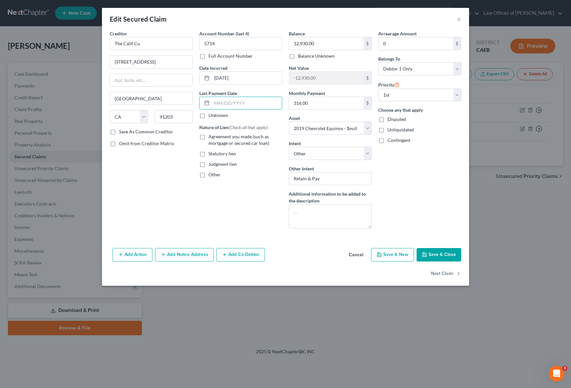
drag, startPoint x: 256, startPoint y: 103, endPoint x: 317, endPoint y: 92, distance: 62.6
click at [259, 102] on input "text" at bounding box center [247, 103] width 70 height 12
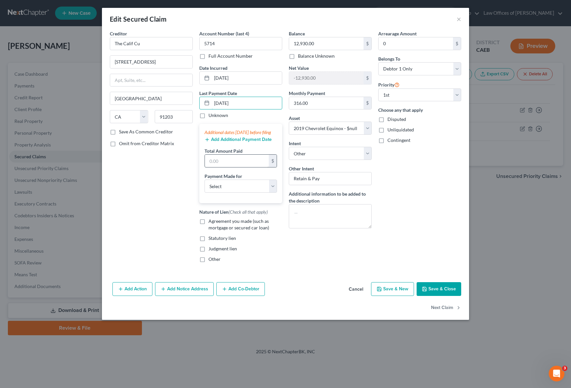
type input "[DATE]"
click at [250, 167] on input "text" at bounding box center [237, 161] width 64 height 12
type input "948."
click at [270, 191] on select "Select Car Credit Card Loan Repayment Mortgage Other Suppliers Or Vendors" at bounding box center [241, 186] width 72 height 13
select select "0"
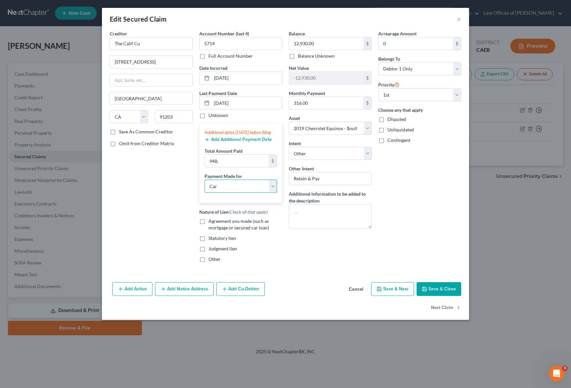
click at [205, 186] on select "Select Car Credit Card Loan Repayment Mortgage Other Suppliers Or Vendors" at bounding box center [241, 186] width 72 height 13
click at [208, 226] on label "Agreement you made (such as mortgage or secured car loan)" at bounding box center [245, 224] width 74 height 13
click at [211, 222] on input "Agreement you made (such as mortgage or secured car loan)" at bounding box center [213, 220] width 4 height 4
checkbox input "true"
click at [440, 294] on button "Save & Close" at bounding box center [439, 289] width 45 height 14
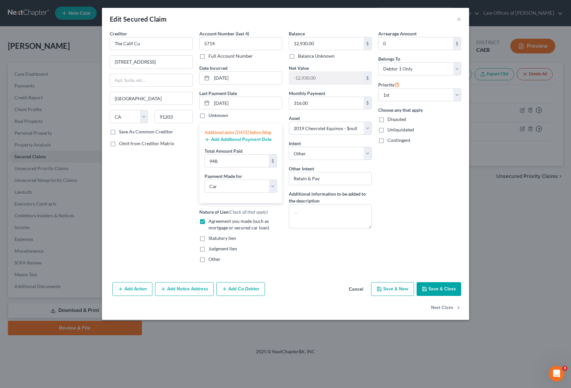
select select
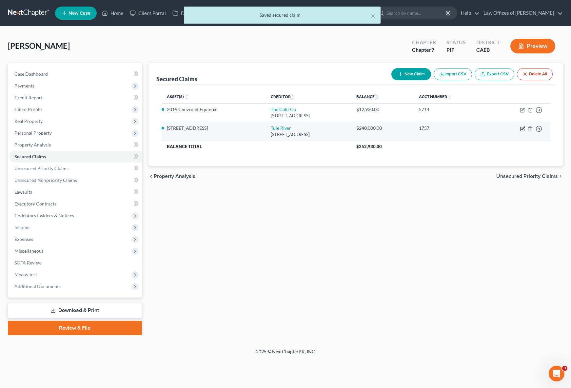
click at [515, 128] on icon "button" at bounding box center [522, 128] width 3 height 3
select select "4"
select select "3"
select select "5"
select select "2"
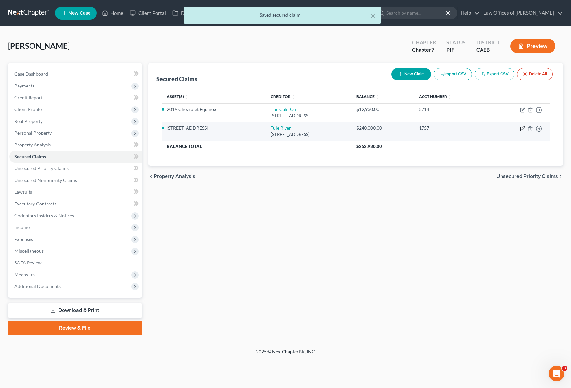
select select "0"
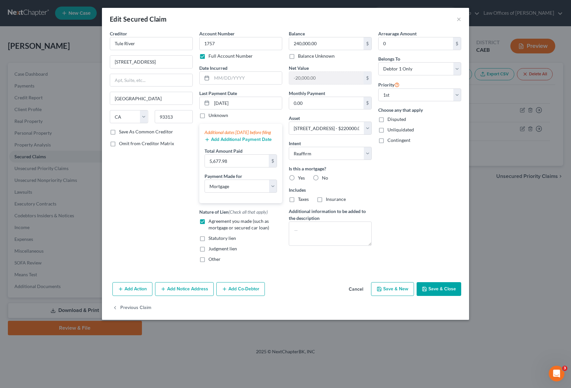
click at [435, 296] on button "Save & Close" at bounding box center [439, 289] width 45 height 14
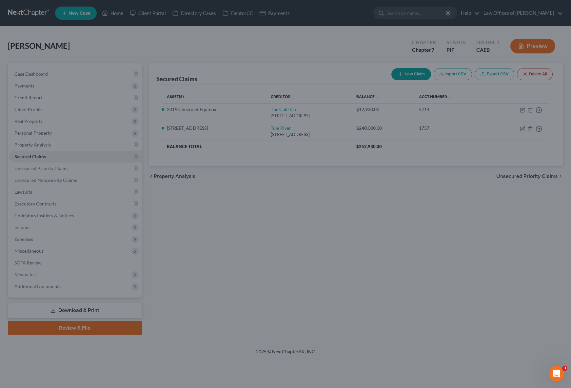
select select "5"
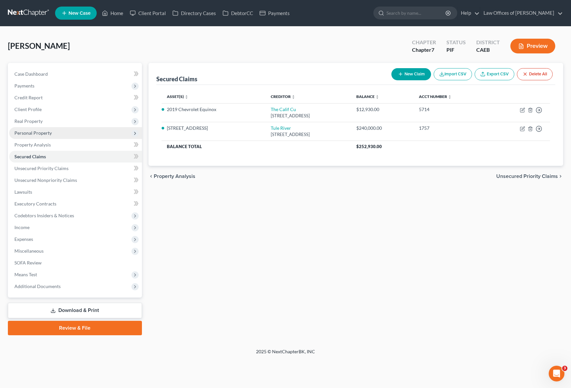
click at [63, 136] on span "Personal Property" at bounding box center [75, 133] width 133 height 12
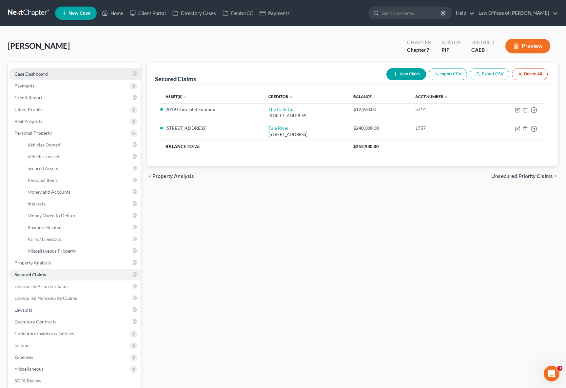
click at [63, 74] on link "Case Dashboard" at bounding box center [74, 74] width 131 height 12
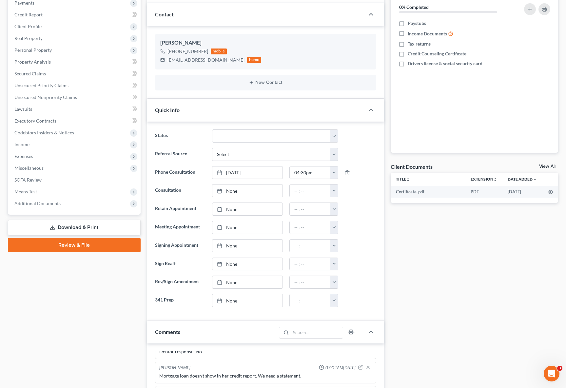
scroll to position [82, 0]
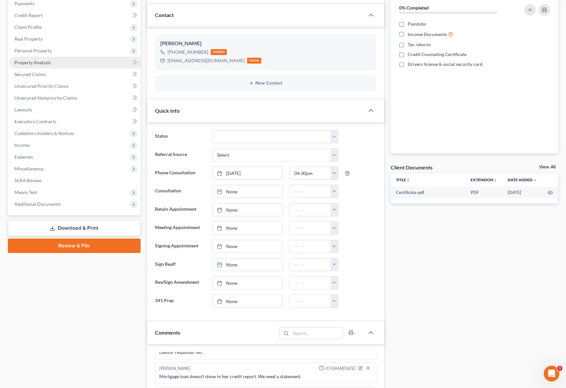
click at [68, 64] on link "Property Analysis" at bounding box center [74, 63] width 131 height 12
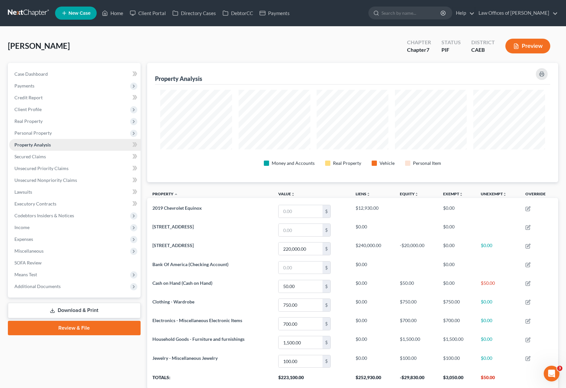
scroll to position [327654, 327362]
click at [48, 123] on span "Real Property" at bounding box center [74, 121] width 131 height 12
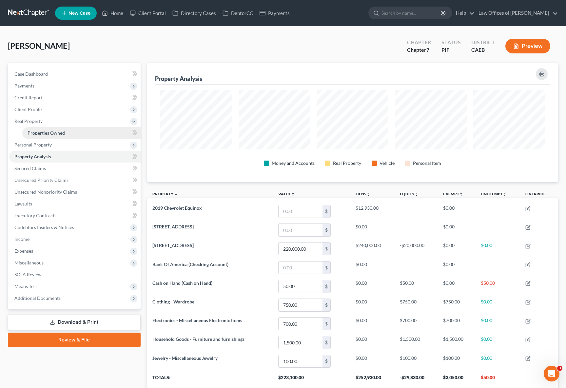
click at [52, 130] on span "Properties Owned" at bounding box center [46, 133] width 37 height 6
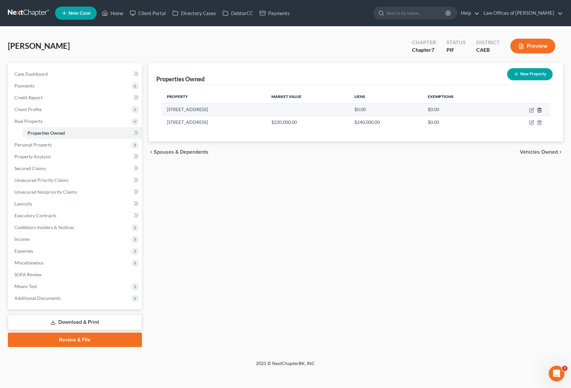
click at [515, 110] on icon "button" at bounding box center [539, 110] width 5 height 5
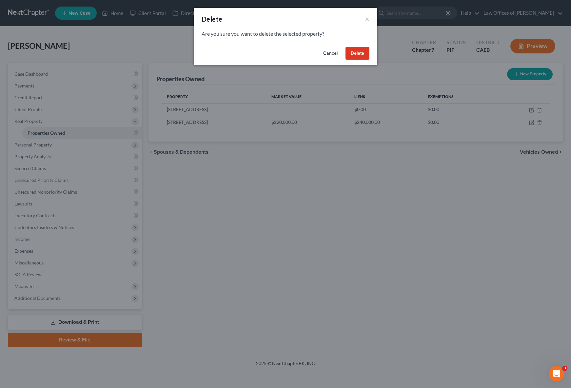
click at [360, 54] on button "Delete" at bounding box center [357, 53] width 24 height 13
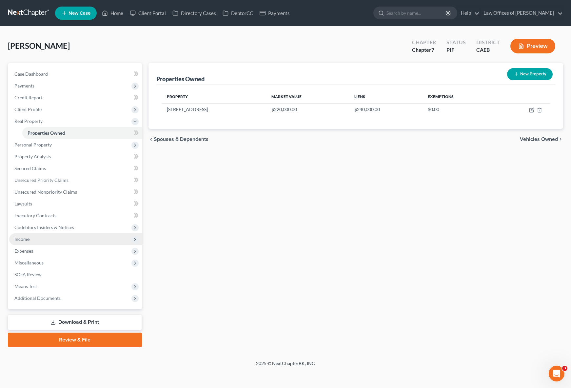
click at [27, 238] on span "Income" at bounding box center [21, 239] width 15 height 6
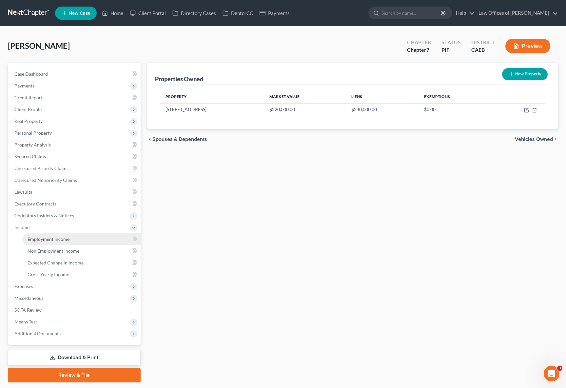
click at [55, 241] on span "Employment Income" at bounding box center [49, 239] width 42 height 6
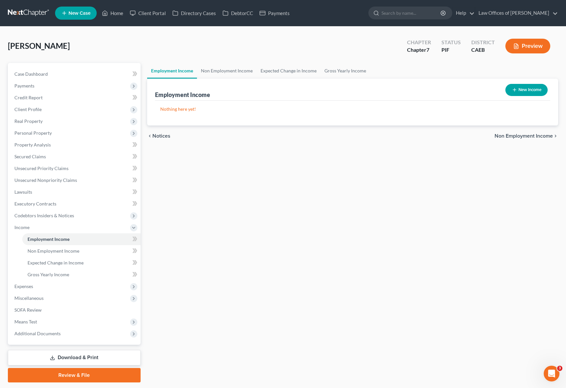
click at [515, 92] on button "New Income" at bounding box center [526, 90] width 42 height 12
select select "0"
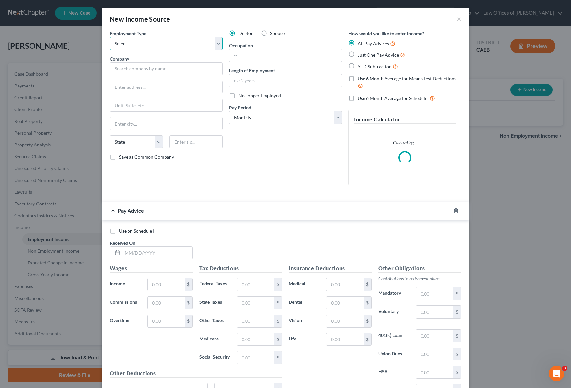
click at [215, 42] on select "Select Full or [DEMOGRAPHIC_DATA] Employment Self Employment" at bounding box center [166, 43] width 113 height 13
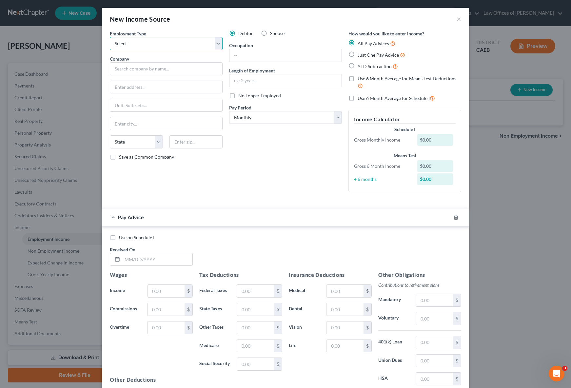
select select "0"
click at [110, 37] on select "Select Full or [DEMOGRAPHIC_DATA] Employment Self Employment" at bounding box center [166, 43] width 113 height 13
click at [172, 69] on input "text" at bounding box center [166, 68] width 113 height 13
click at [127, 81] on div "State of [US_STATE]" at bounding box center [149, 80] width 68 height 7
type input "State of [US_STATE]"
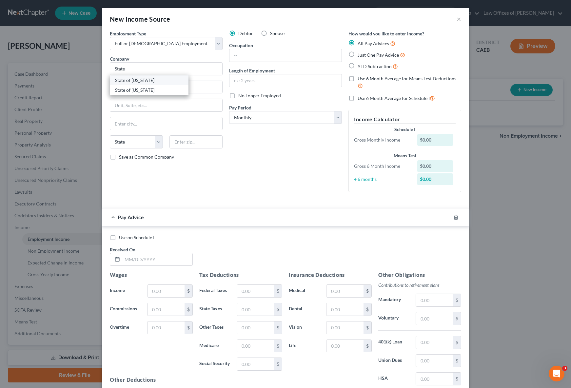
type input "PO BOX 1717"
type input "[GEOGRAPHIC_DATA]"
select select "4"
type input "95691"
click at [163, 68] on input "State of [US_STATE]" at bounding box center [166, 68] width 113 height 13
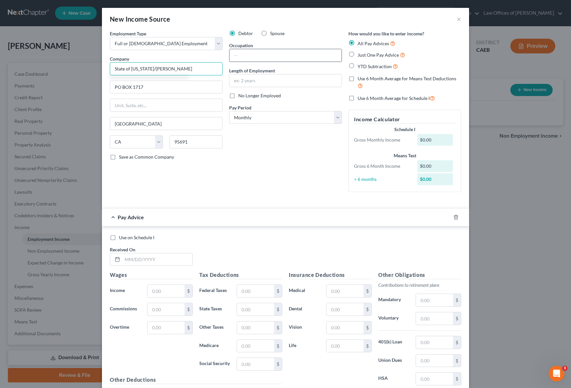
type input "State of [US_STATE]/[PERSON_NAME]"
click at [240, 55] on input "text" at bounding box center [285, 55] width 112 height 12
type input "Caregiver"
click at [273, 80] on input "text" at bounding box center [285, 80] width 112 height 12
type input "1 Year"
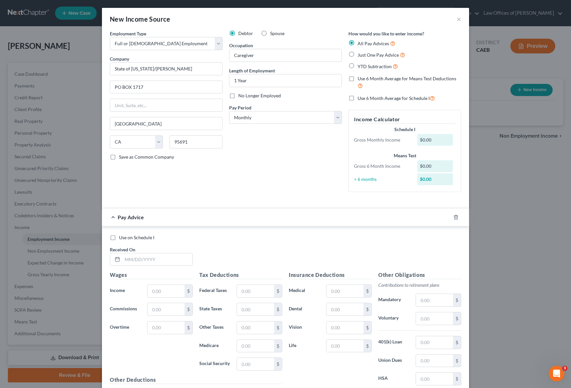
click at [358, 66] on label "YTD Subtraction" at bounding box center [378, 67] width 40 height 8
click at [360, 66] on input "YTD Subtraction" at bounding box center [362, 65] width 4 height 4
radio input "true"
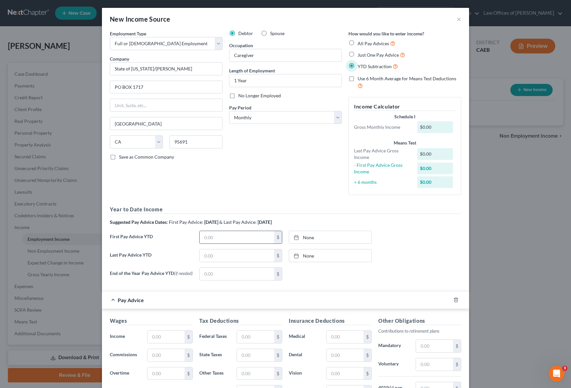
click at [231, 238] on input "text" at bounding box center [237, 237] width 74 height 12
type input "6,915."
click at [224, 251] on input "text" at bounding box center [237, 255] width 74 height 12
type input "29,182"
click at [226, 276] on input "text" at bounding box center [237, 274] width 74 height 12
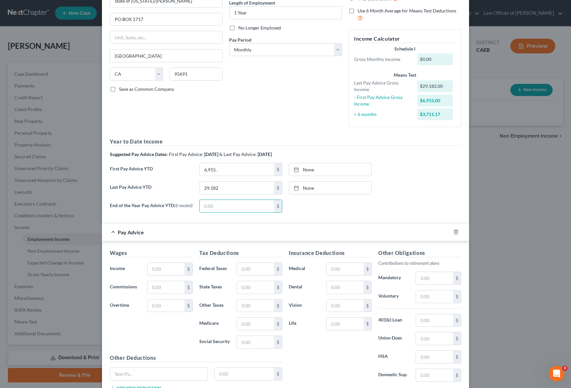
scroll to position [118, 0]
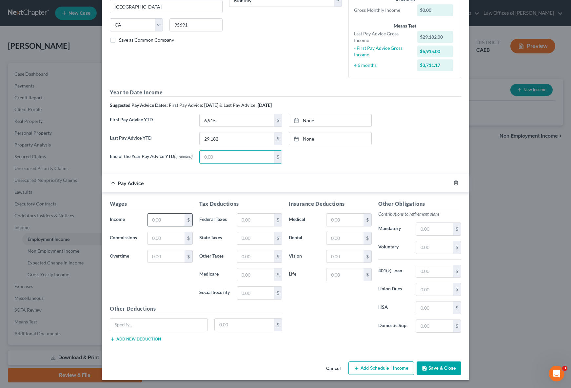
click at [170, 223] on input "text" at bounding box center [165, 220] width 37 height 12
type input "1,757"
click at [254, 218] on input "text" at bounding box center [255, 220] width 37 height 12
type input "162."
click at [346, 220] on input "text" at bounding box center [344, 220] width 37 height 12
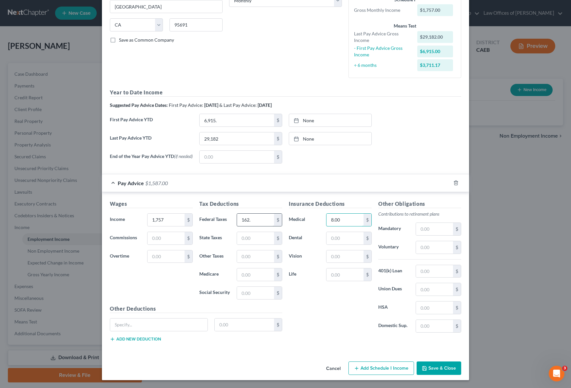
type input "8.00"
click at [249, 223] on input "162." at bounding box center [255, 220] width 37 height 12
type input "113"
type input "27"
type input "22"
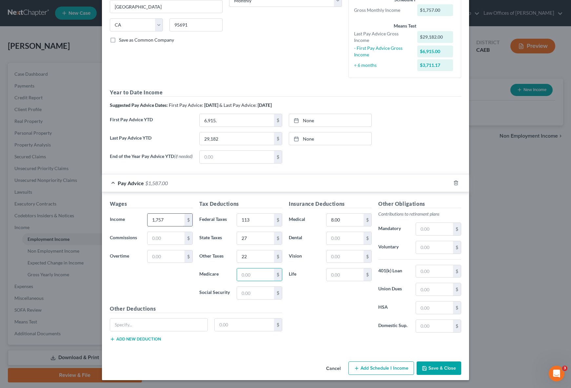
click at [163, 217] on input "1,757" at bounding box center [165, 220] width 37 height 12
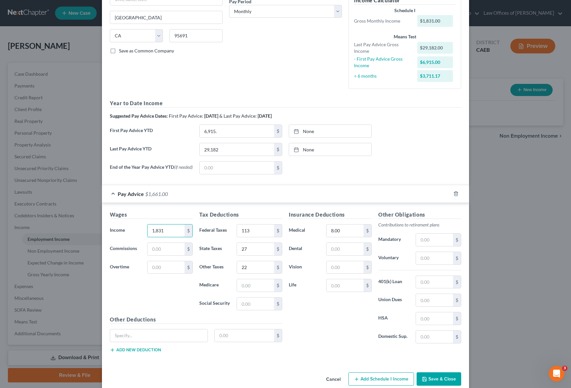
scroll to position [108, 0]
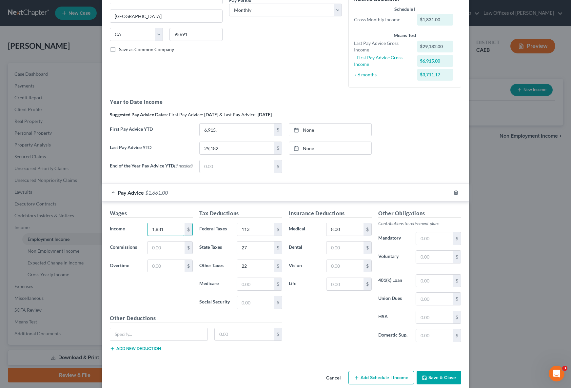
type input "1,831"
click at [450, 377] on button "Save & Close" at bounding box center [439, 378] width 45 height 14
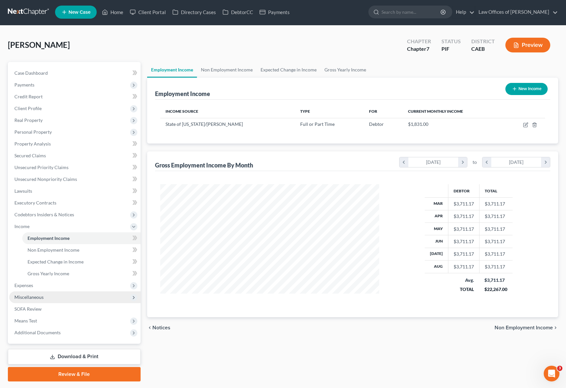
scroll to position [1, 0]
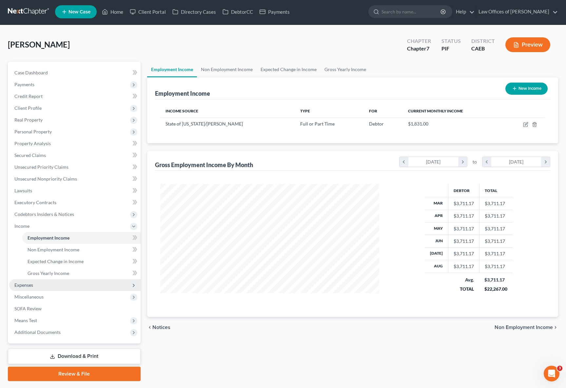
click at [34, 287] on span "Expenses" at bounding box center [74, 285] width 131 height 12
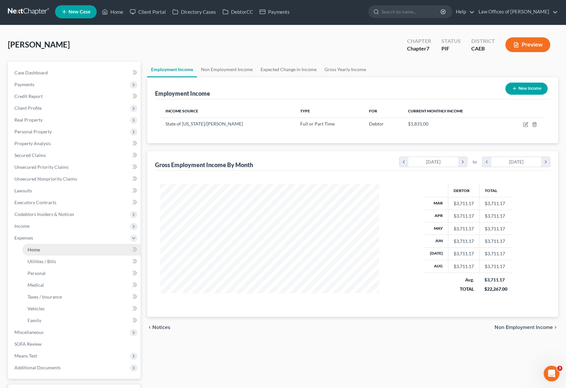
click at [49, 251] on link "Home" at bounding box center [81, 250] width 118 height 12
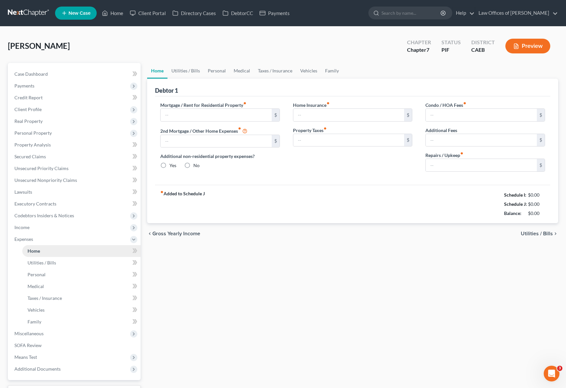
type input "0.00"
radio input "true"
type input "0.00"
click at [46, 231] on span "Income" at bounding box center [74, 228] width 131 height 12
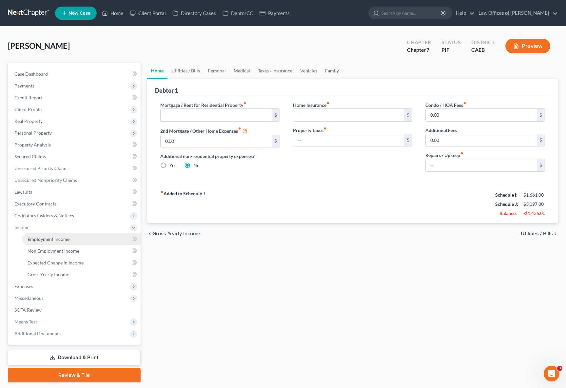
click at [54, 236] on span "Employment Income" at bounding box center [49, 239] width 42 height 6
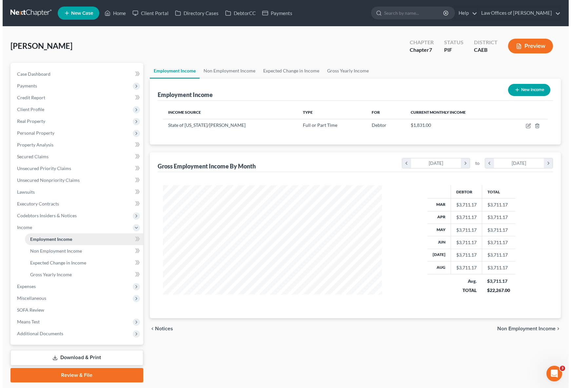
scroll to position [117, 232]
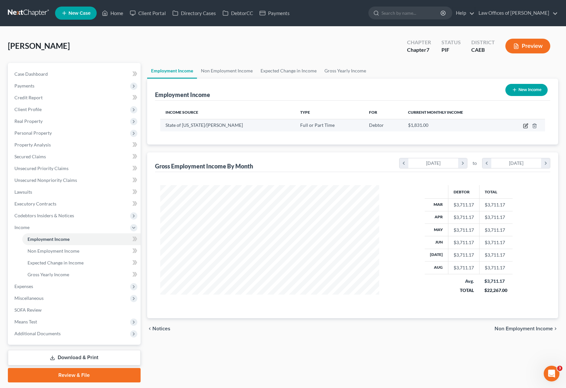
click at [515, 126] on icon "button" at bounding box center [525, 125] width 5 height 5
select select "0"
select select "4"
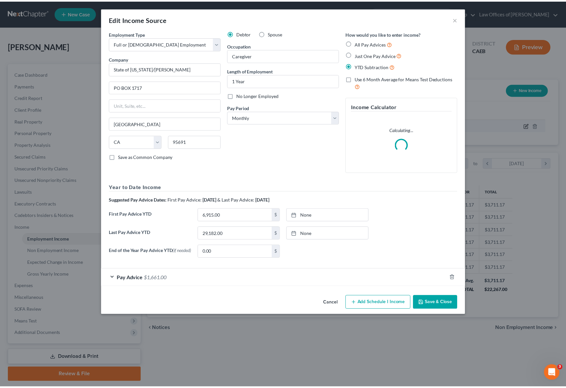
scroll to position [117, 234]
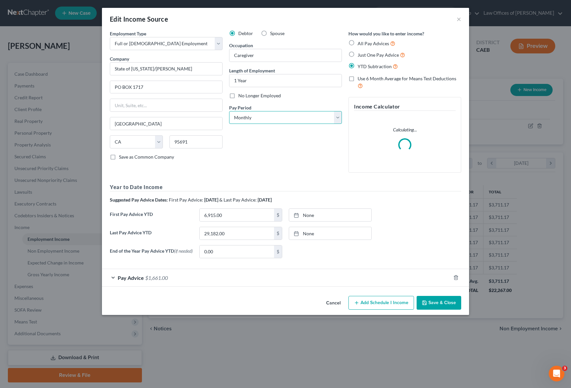
click at [337, 116] on select "Select Monthly Twice Monthly Every Other Week Weekly" at bounding box center [285, 117] width 113 height 13
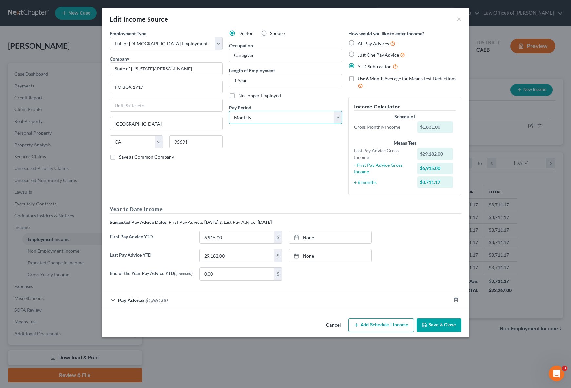
select select "1"
click at [229, 111] on select "Select Monthly Twice Monthly Every Other Week Weekly" at bounding box center [285, 117] width 113 height 13
click at [442, 323] on button "Save & Close" at bounding box center [439, 325] width 45 height 14
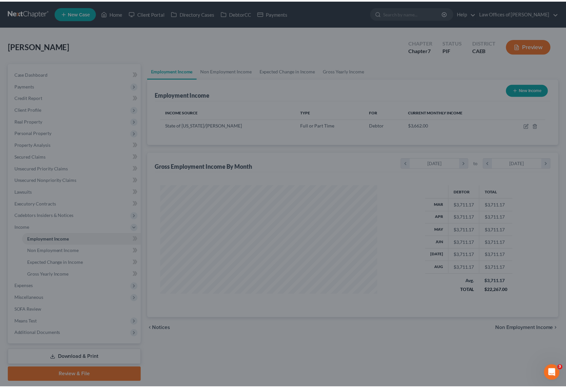
scroll to position [327656, 327541]
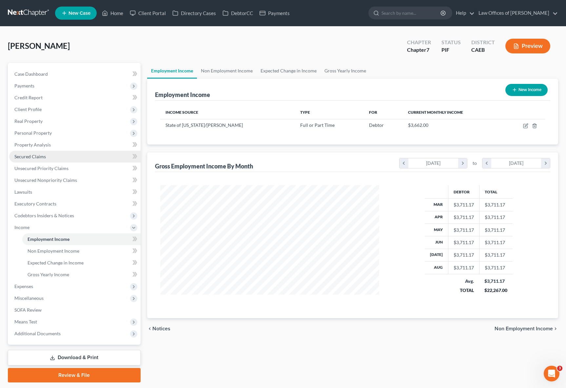
click at [61, 153] on link "Secured Claims" at bounding box center [74, 157] width 131 height 12
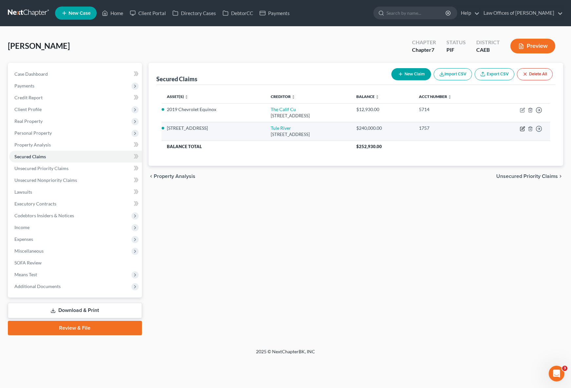
click at [515, 128] on icon "button" at bounding box center [522, 128] width 5 height 5
select select "4"
select select "3"
select select "2"
select select "0"
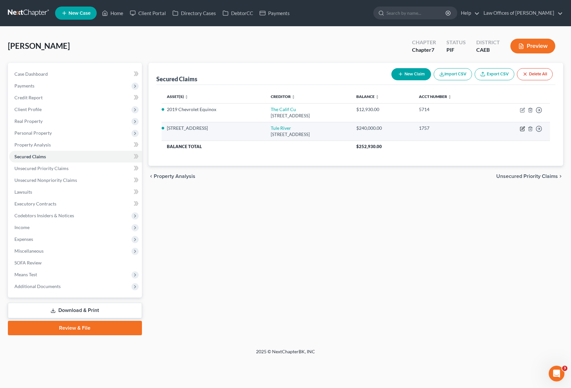
select select "0"
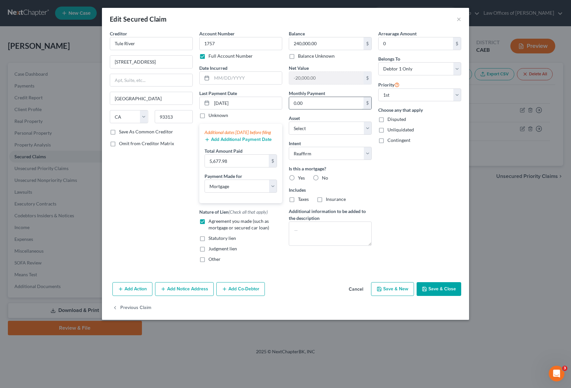
click at [320, 109] on input "0.00" at bounding box center [326, 103] width 74 height 12
type input "1,892.66"
click at [444, 294] on button "Save & Close" at bounding box center [439, 289] width 45 height 14
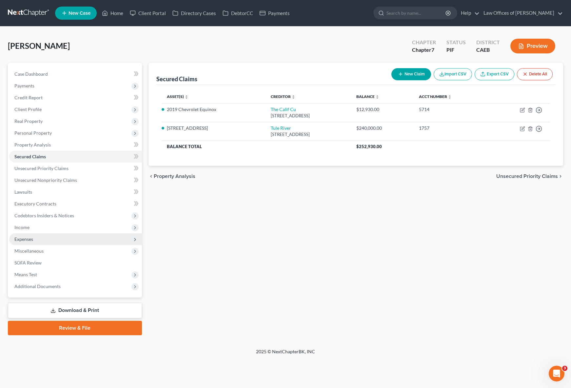
click at [48, 238] on span "Expenses" at bounding box center [75, 239] width 133 height 12
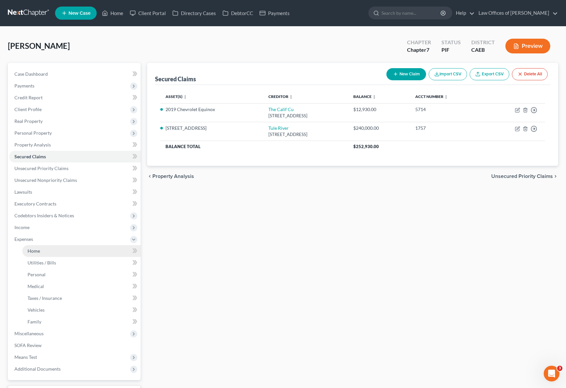
click at [42, 247] on link "Home" at bounding box center [81, 251] width 118 height 12
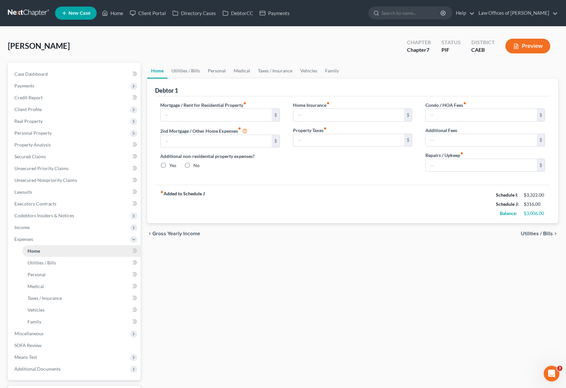
type input "0.00"
radio input "true"
type input "0.00"
click at [183, 116] on input "text" at bounding box center [216, 115] width 111 height 12
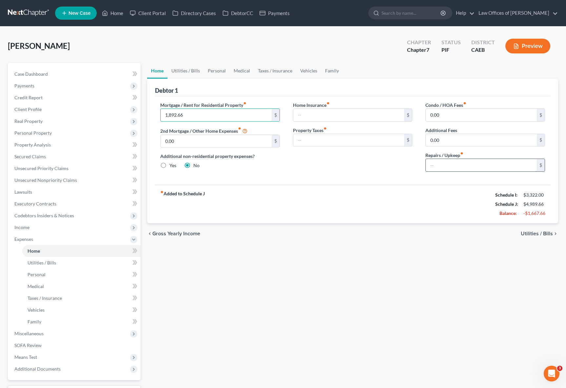
type input "1,892.66"
click at [452, 168] on input "text" at bounding box center [481, 165] width 111 height 12
click at [293, 187] on div "fiber_manual_record Added to Schedule J Schedule I: $3,322.00 Schedule J: $4,98…" at bounding box center [352, 204] width 395 height 38
click at [182, 71] on link "Utilities / Bills" at bounding box center [185, 71] width 36 height 16
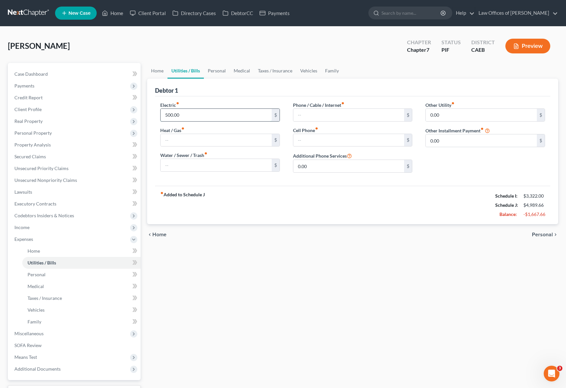
click at [190, 117] on input "500.00" at bounding box center [216, 115] width 111 height 12
type input "175"
click at [212, 71] on link "Personal" at bounding box center [217, 71] width 26 height 16
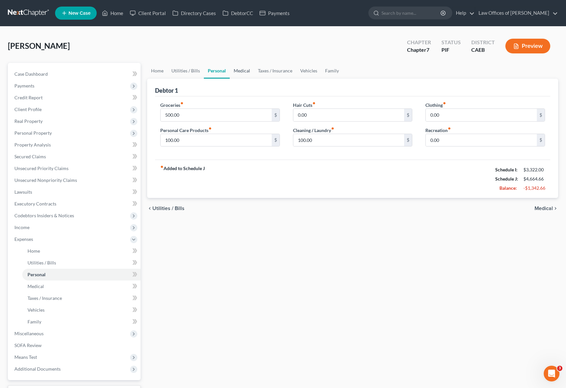
click at [232, 71] on link "Medical" at bounding box center [242, 71] width 24 height 16
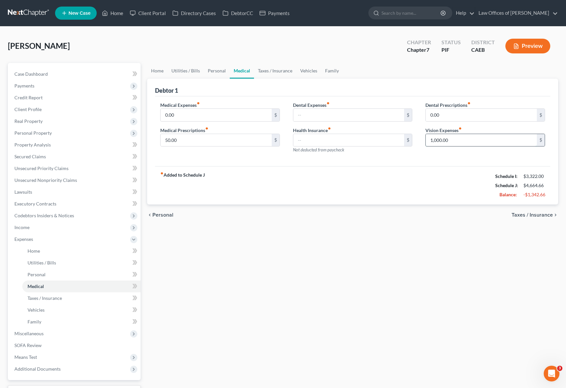
drag, startPoint x: 457, startPoint y: 142, endPoint x: 433, endPoint y: 141, distance: 24.6
click at [433, 141] on input "1,000.00" at bounding box center [481, 140] width 111 height 12
drag, startPoint x: 452, startPoint y: 141, endPoint x: 402, endPoint y: 140, distance: 49.5
click at [401, 140] on div "Medical Expenses fiber_manual_record 0.00 $ Medical Prescriptions fiber_manual_…" at bounding box center [353, 130] width 398 height 57
click at [280, 69] on link "Taxes / Insurance" at bounding box center [275, 71] width 42 height 16
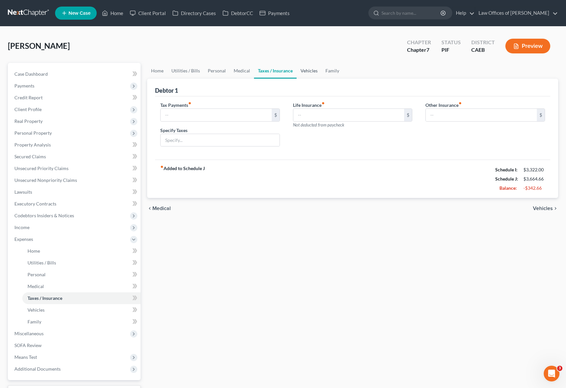
click at [305, 69] on link "Vehicles" at bounding box center [309, 71] width 25 height 16
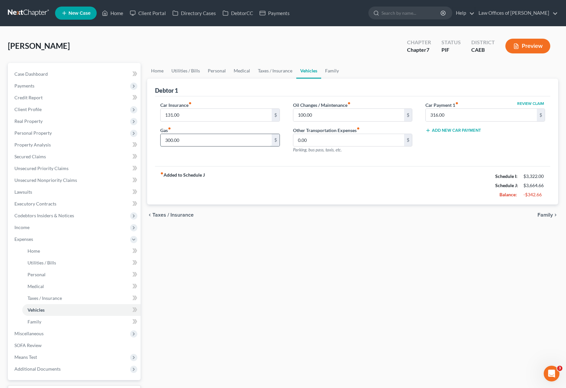
click at [187, 142] on input "300.00" at bounding box center [216, 140] width 111 height 12
type input "75."
click at [328, 72] on link "Family" at bounding box center [332, 71] width 22 height 16
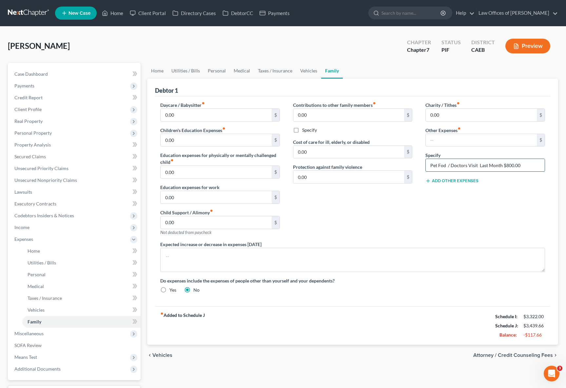
click at [515, 164] on input "Pet Fod / Doctors Visit Last Month $800.00" at bounding box center [485, 165] width 119 height 12
drag, startPoint x: 522, startPoint y: 165, endPoint x: 406, endPoint y: 167, distance: 115.7
click at [406, 167] on div "Daycare / Babysitter fiber_manual_record 0.00 $ Children's Education Expenses f…" at bounding box center [353, 200] width 398 height 197
click at [156, 71] on link "Home" at bounding box center [157, 71] width 20 height 16
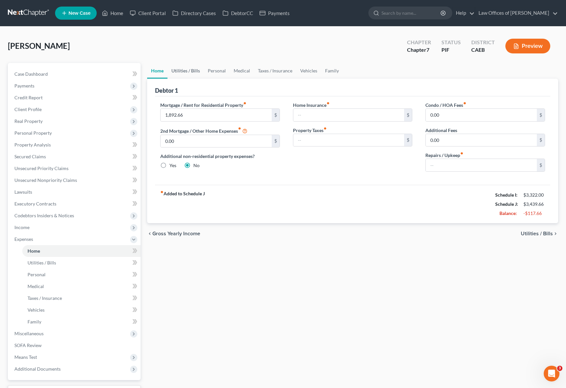
click at [186, 70] on link "Utilities / Bills" at bounding box center [185, 71] width 36 height 16
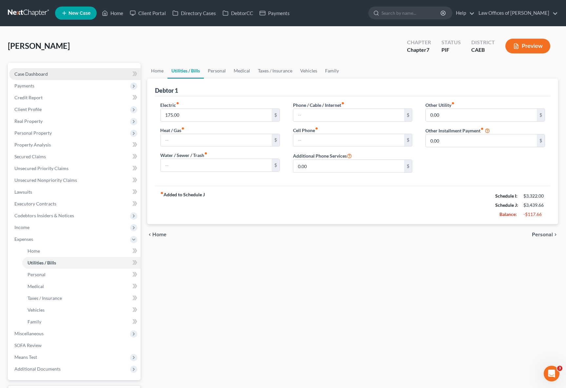
click at [63, 77] on link "Case Dashboard" at bounding box center [74, 74] width 131 height 12
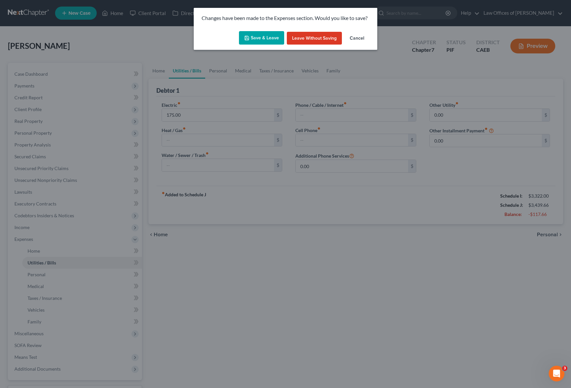
click at [256, 40] on button "Save & Leave" at bounding box center [261, 38] width 45 height 14
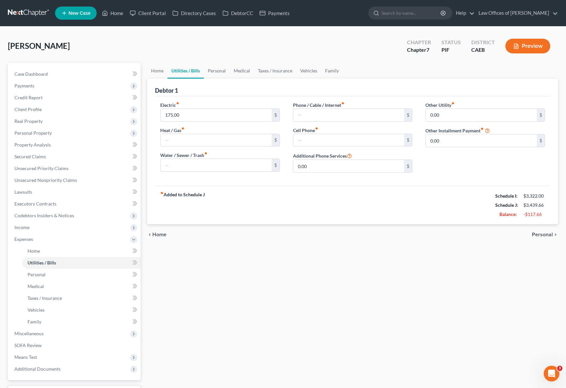
select select "11"
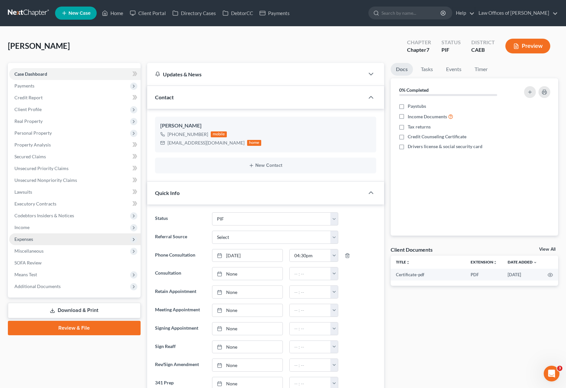
click at [43, 239] on span "Expenses" at bounding box center [74, 239] width 131 height 12
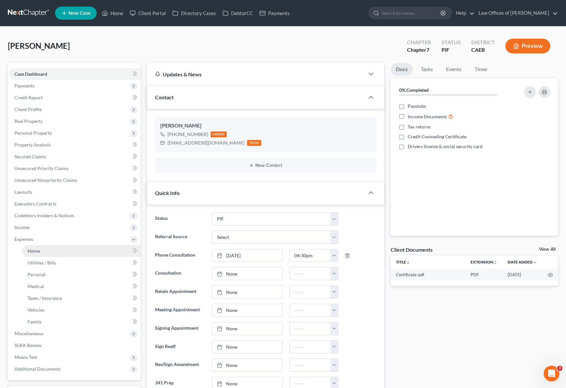
click at [46, 250] on link "Home" at bounding box center [81, 251] width 118 height 12
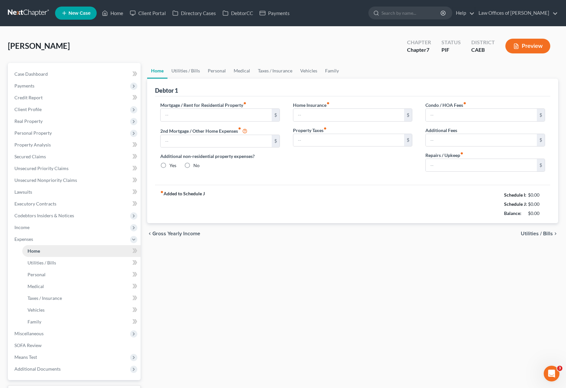
type input "1,892.66"
type input "0.00"
radio input "true"
type input "0.00"
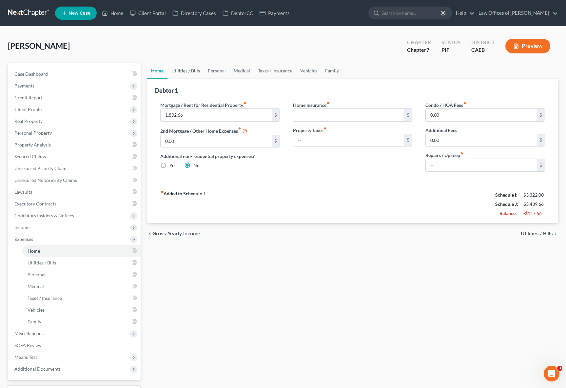
click at [181, 70] on link "Utilities / Bills" at bounding box center [185, 71] width 36 height 16
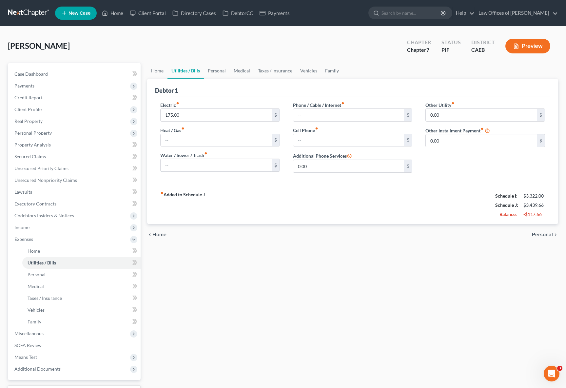
drag, startPoint x: 178, startPoint y: 163, endPoint x: 239, endPoint y: 157, distance: 60.9
click at [178, 163] on input "text" at bounding box center [216, 165] width 111 height 12
type input "45."
click at [215, 70] on link "Personal" at bounding box center [217, 71] width 26 height 16
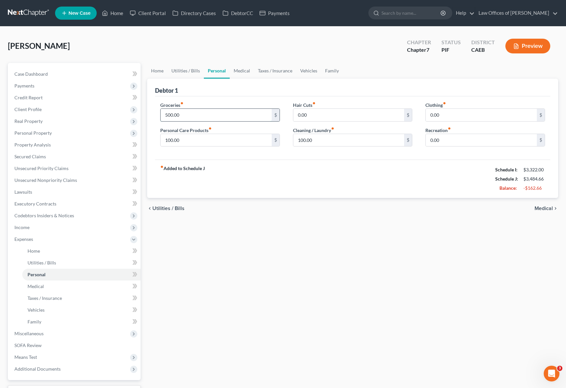
click at [196, 114] on input "500.00" at bounding box center [216, 115] width 111 height 12
click at [195, 138] on input "100.00" at bounding box center [216, 140] width 111 height 12
click at [181, 114] on input "2,000." at bounding box center [216, 115] width 111 height 12
type input "200."
click at [186, 140] on input "100.00" at bounding box center [216, 140] width 111 height 12
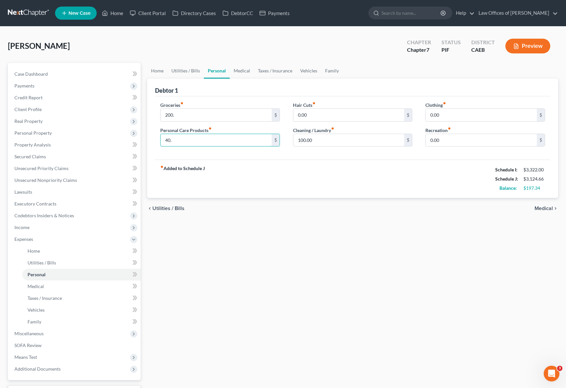
type input "40."
type input "75"
click at [239, 68] on link "Medical" at bounding box center [242, 71] width 24 height 16
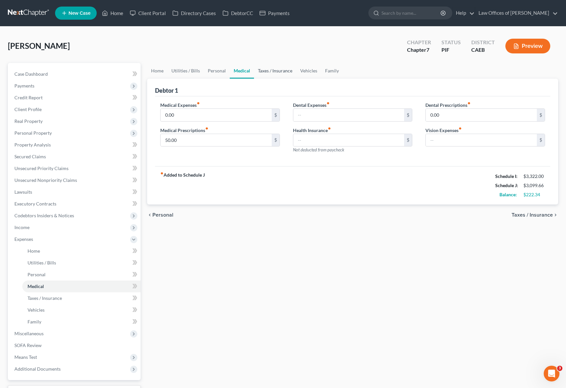
click at [269, 69] on link "Taxes / Insurance" at bounding box center [275, 71] width 42 height 16
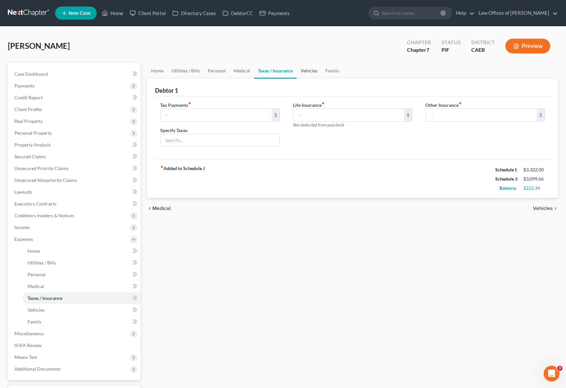
click at [303, 71] on link "Vehicles" at bounding box center [309, 71] width 25 height 16
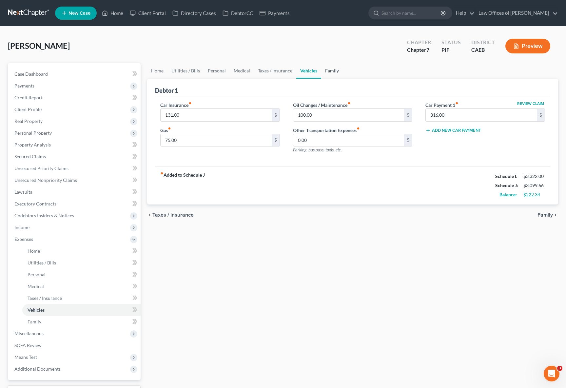
click at [326, 70] on link "Family" at bounding box center [332, 71] width 22 height 16
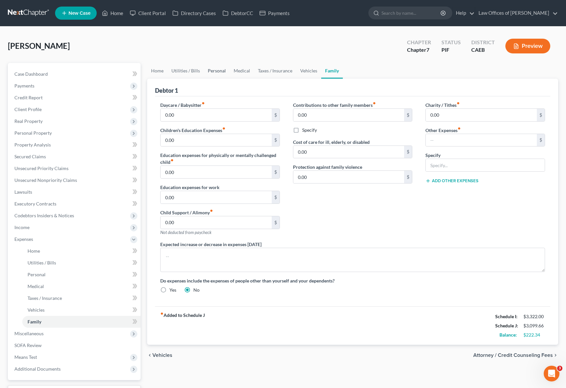
click at [216, 71] on link "Personal" at bounding box center [217, 71] width 26 height 16
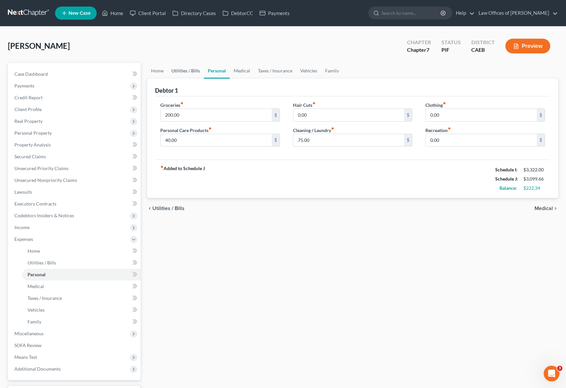
click at [195, 73] on link "Utilities / Bills" at bounding box center [185, 71] width 36 height 16
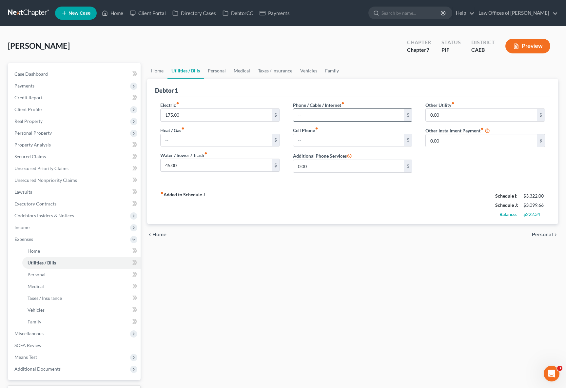
click at [310, 115] on input "text" at bounding box center [348, 115] width 111 height 12
type input "88."
click at [188, 138] on input "text" at bounding box center [216, 140] width 111 height 12
type input "50."
click at [153, 70] on link "Home" at bounding box center [157, 71] width 20 height 16
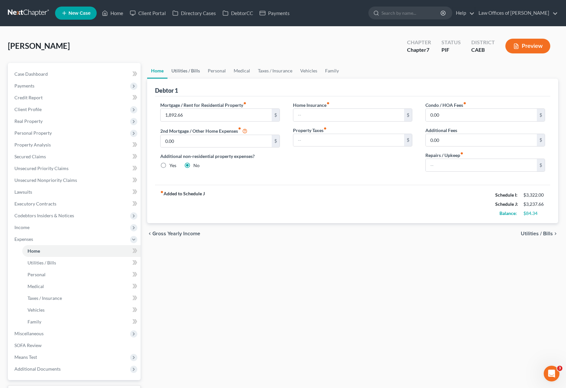
click at [181, 69] on link "Utilities / Bills" at bounding box center [185, 71] width 36 height 16
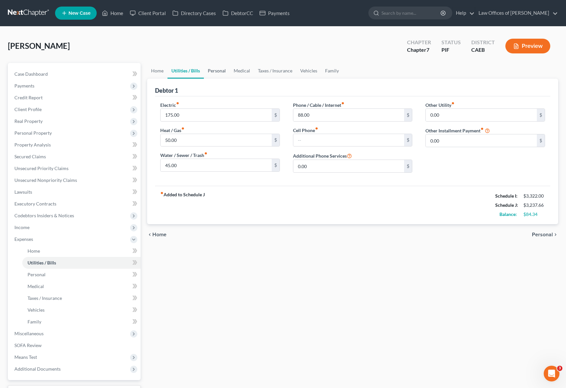
click at [212, 71] on link "Personal" at bounding box center [217, 71] width 26 height 16
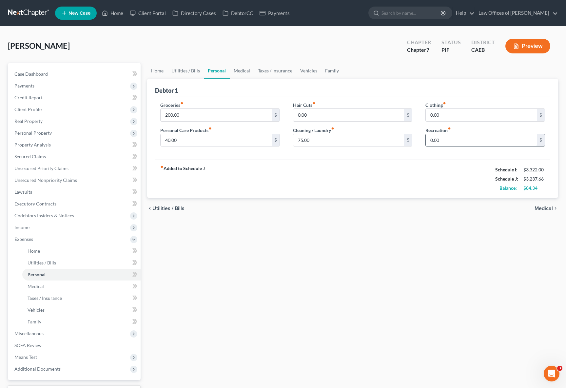
click at [428, 140] on input "0.00" at bounding box center [481, 140] width 111 height 12
type input "30.00"
click at [239, 69] on link "Medical" at bounding box center [242, 71] width 24 height 16
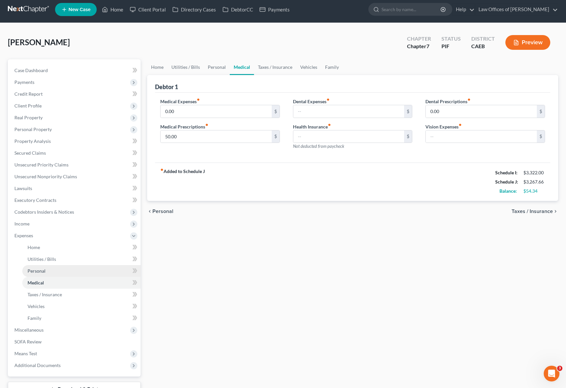
scroll to position [4, 0]
click at [58, 225] on span "Income" at bounding box center [74, 224] width 131 height 12
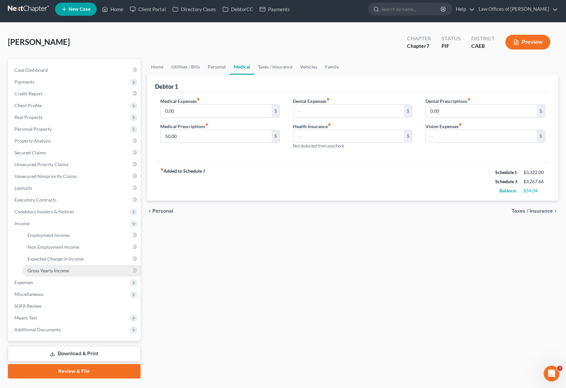
click at [66, 270] on span "Gross Yearly Income" at bounding box center [49, 271] width 42 height 6
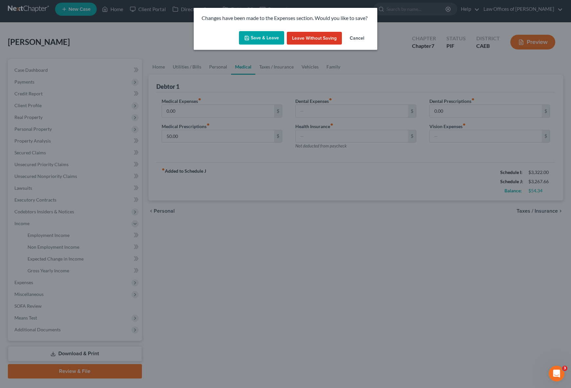
click at [252, 38] on button "Save & Leave" at bounding box center [261, 38] width 45 height 14
